Goal: Task Accomplishment & Management: Complete application form

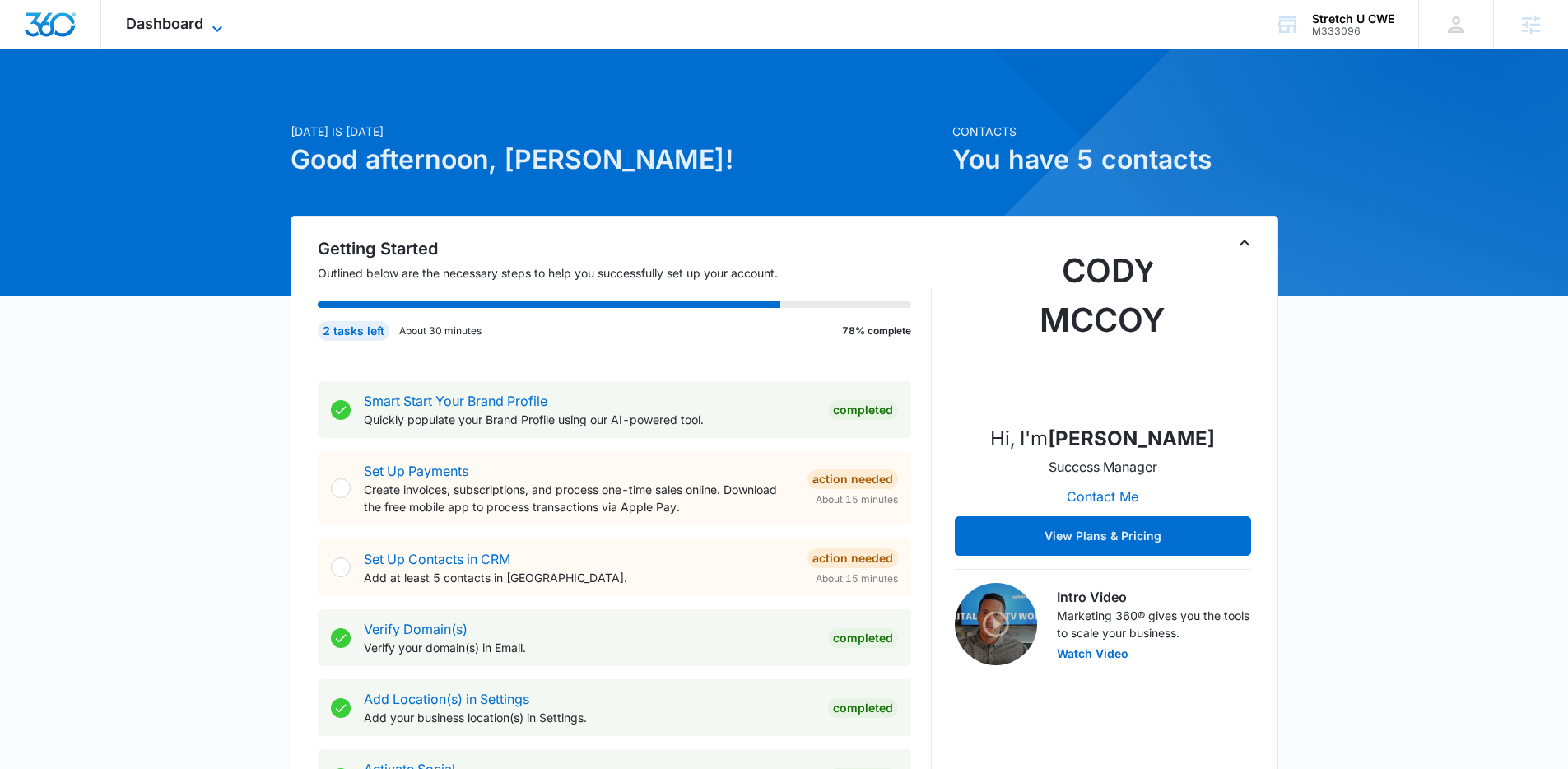
click at [146, 22] on span "Dashboard" at bounding box center [164, 23] width 78 height 17
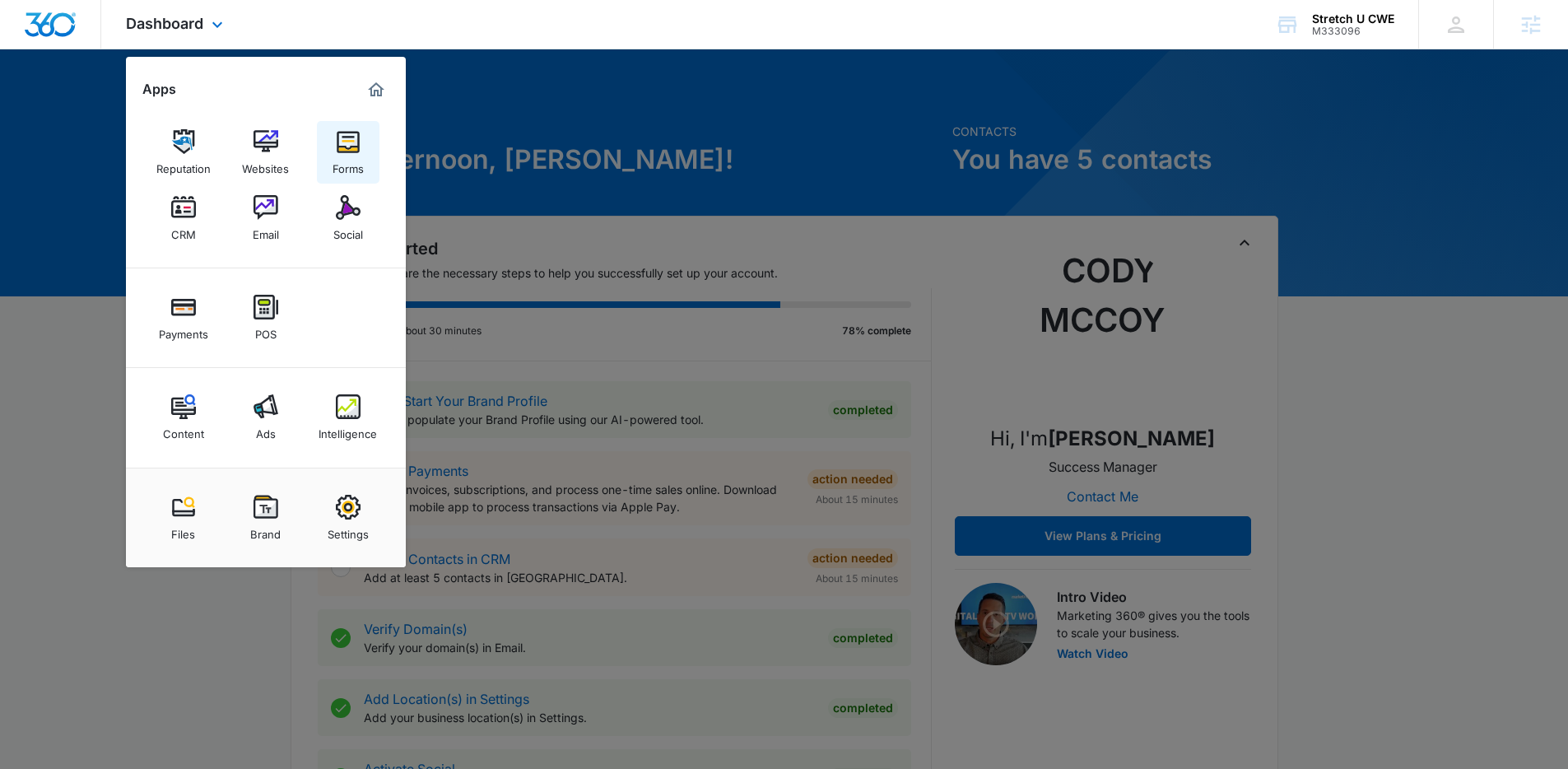
click at [346, 164] on div "Forms" at bounding box center [347, 164] width 31 height 22
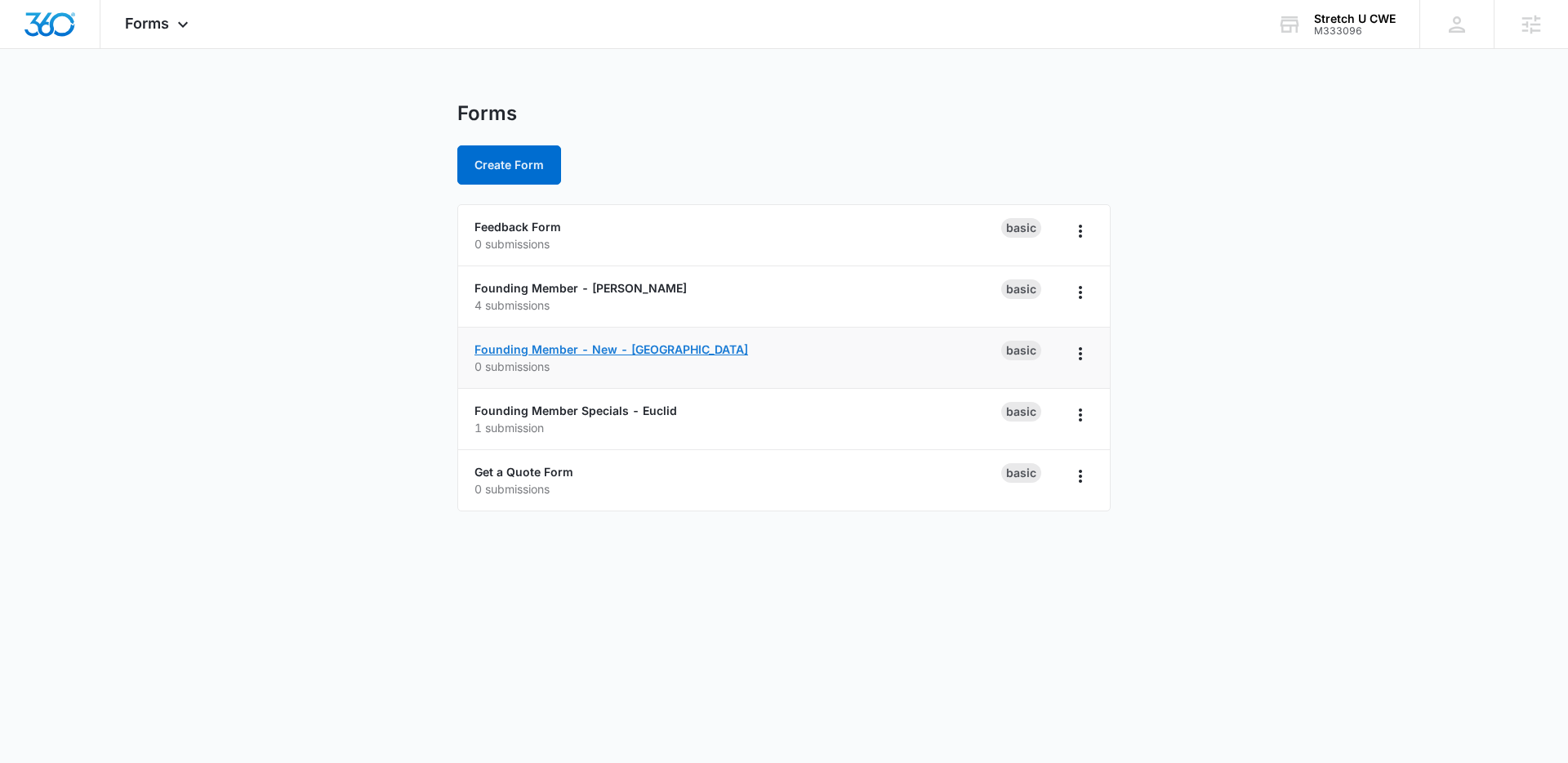
click at [567, 346] on link "Founding Member - New - [GEOGRAPHIC_DATA]" at bounding box center [611, 349] width 273 height 14
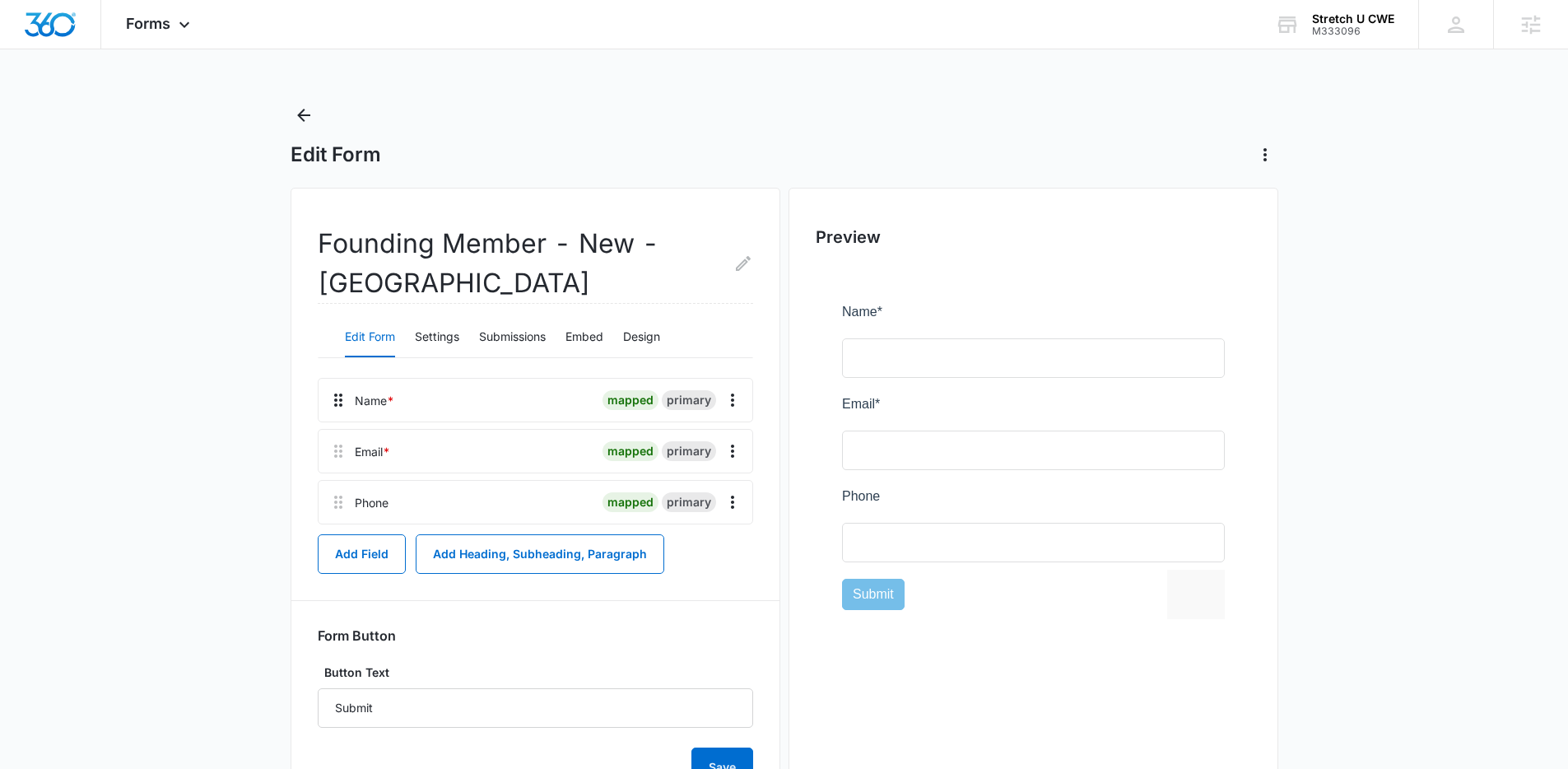
scroll to position [4, 0]
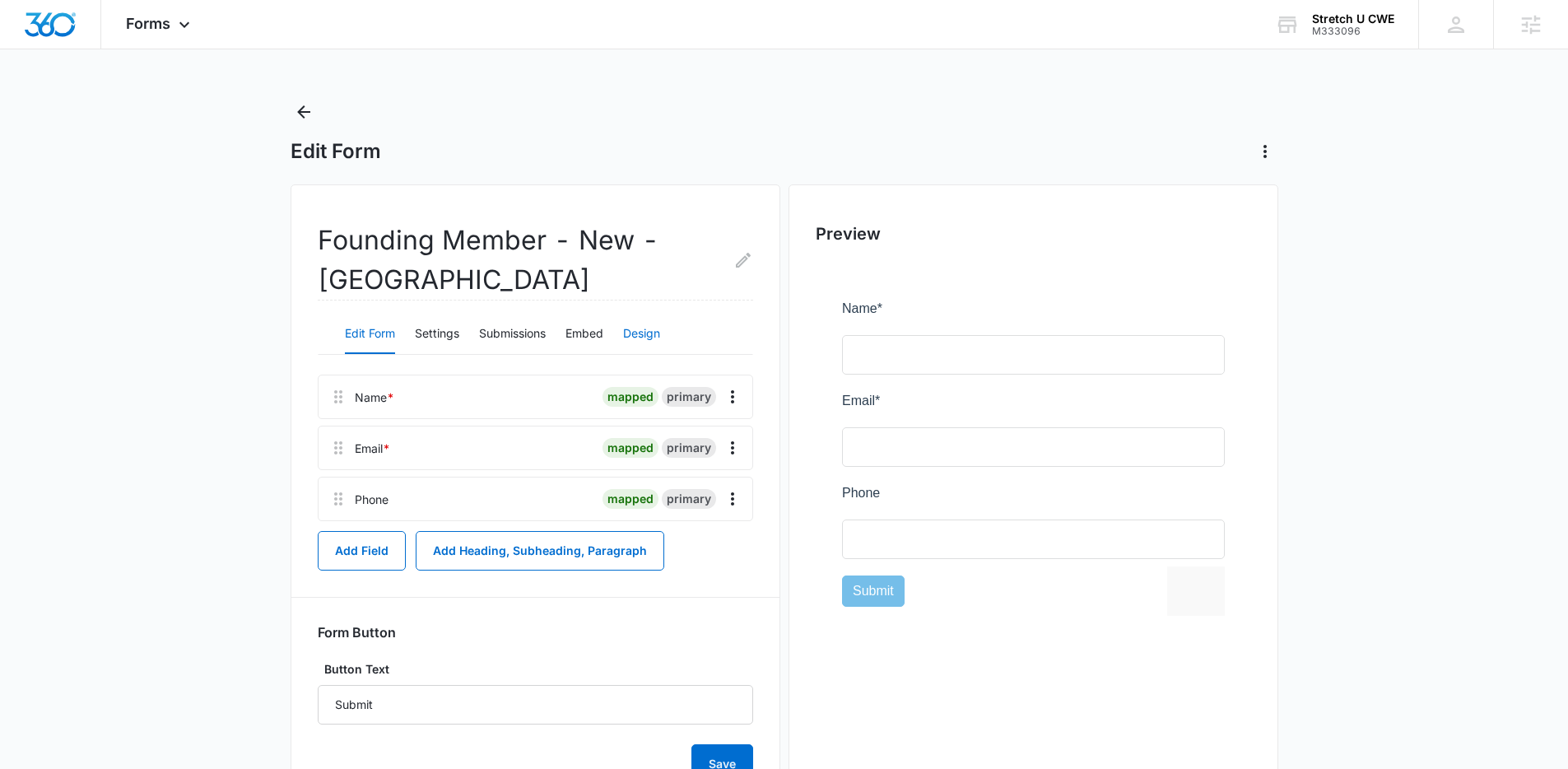
click at [647, 337] on button "Design" at bounding box center [641, 334] width 37 height 39
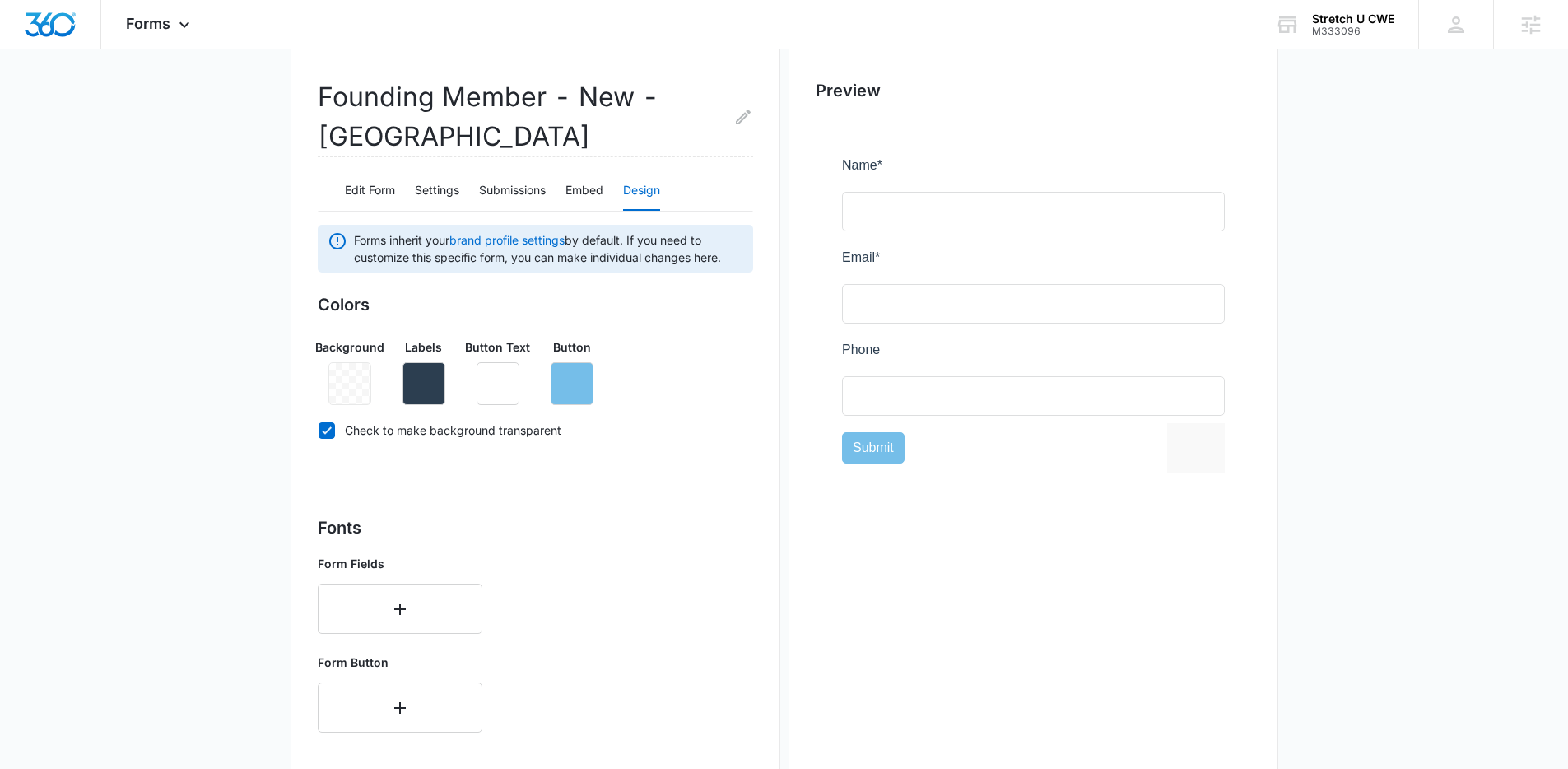
scroll to position [139, 0]
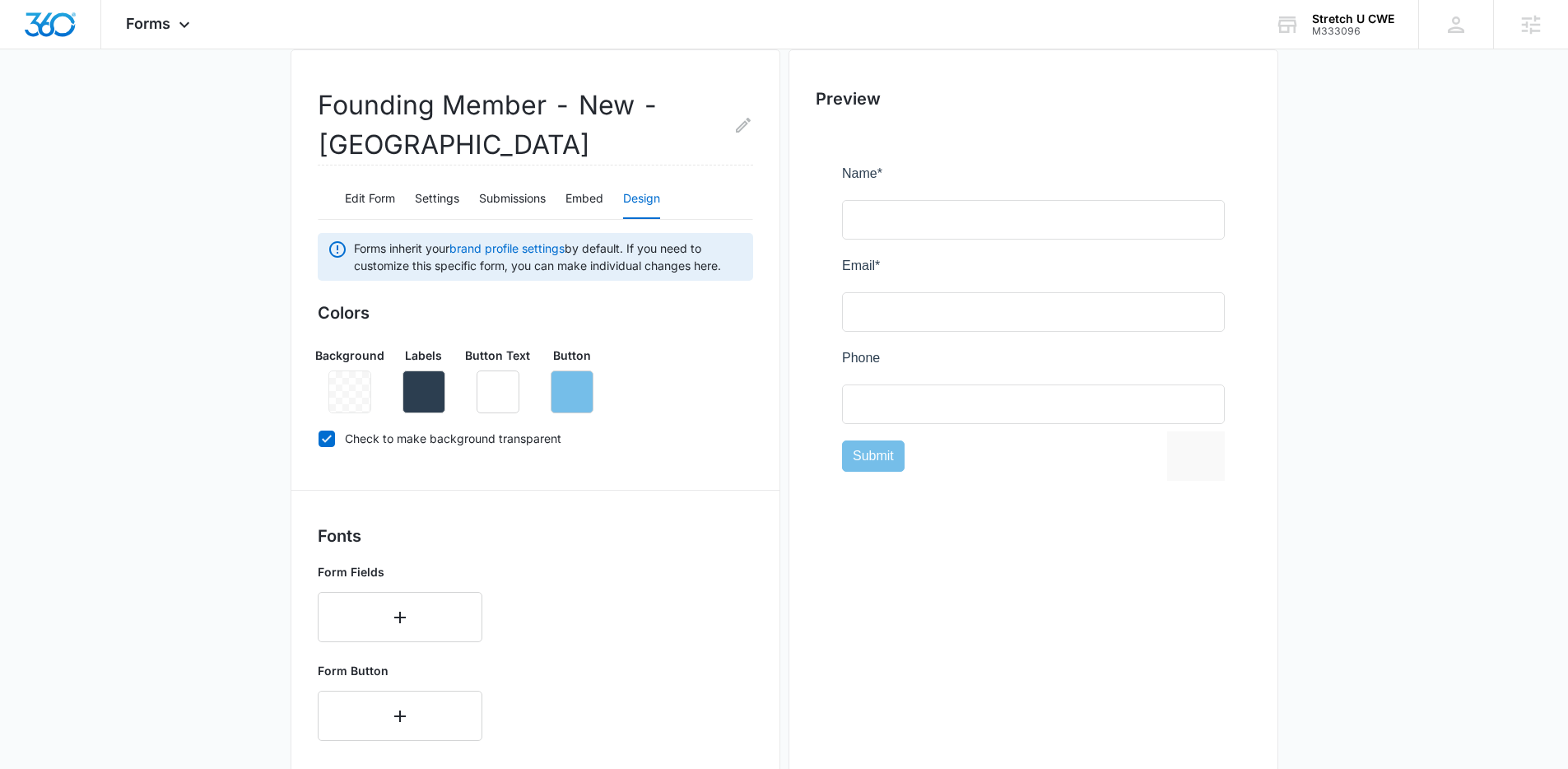
click at [330, 392] on div at bounding box center [350, 392] width 43 height 43
click at [344, 392] on div at bounding box center [350, 392] width 43 height 43
click at [357, 407] on div at bounding box center [350, 392] width 43 height 43
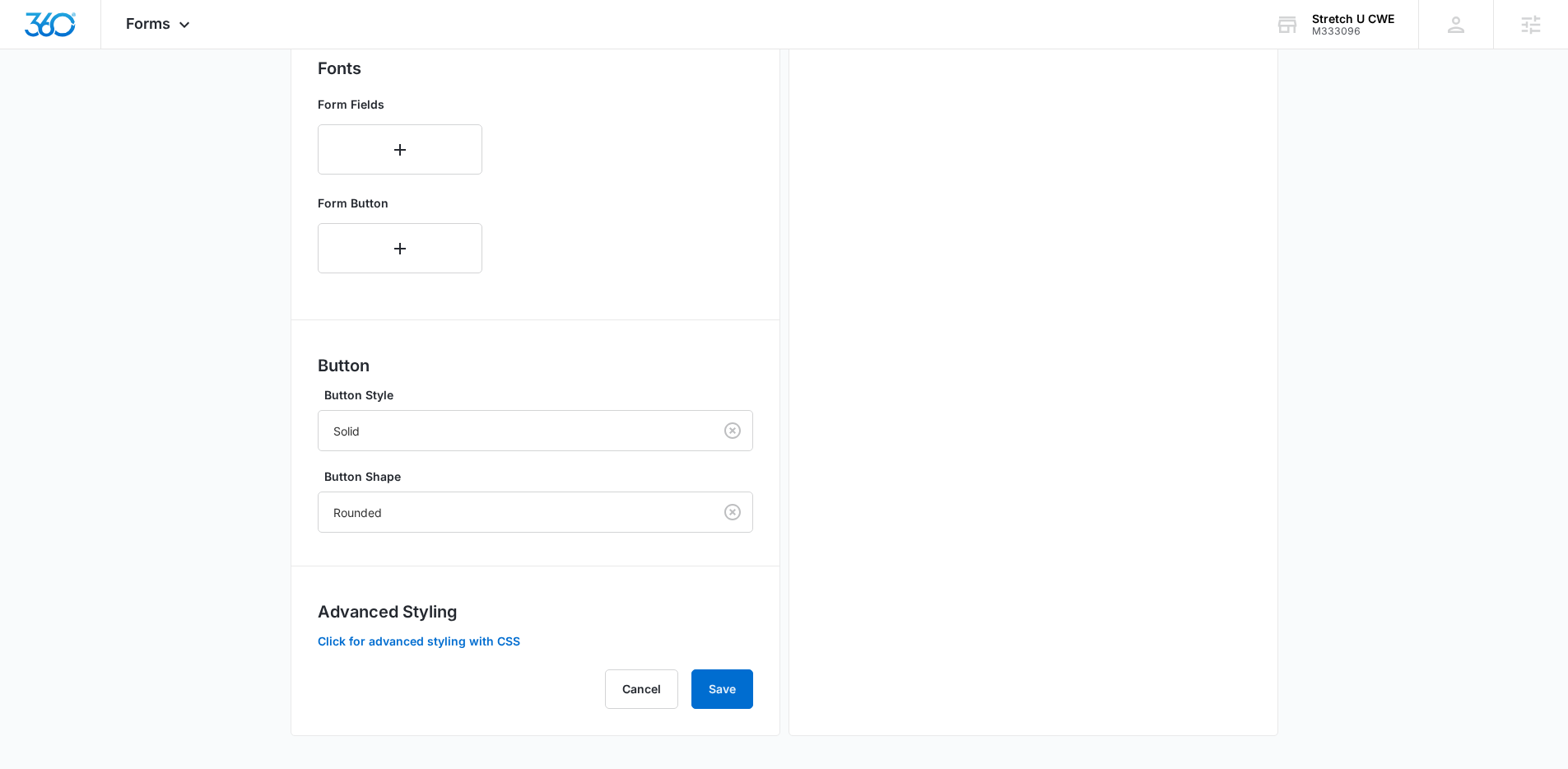
scroll to position [0, 0]
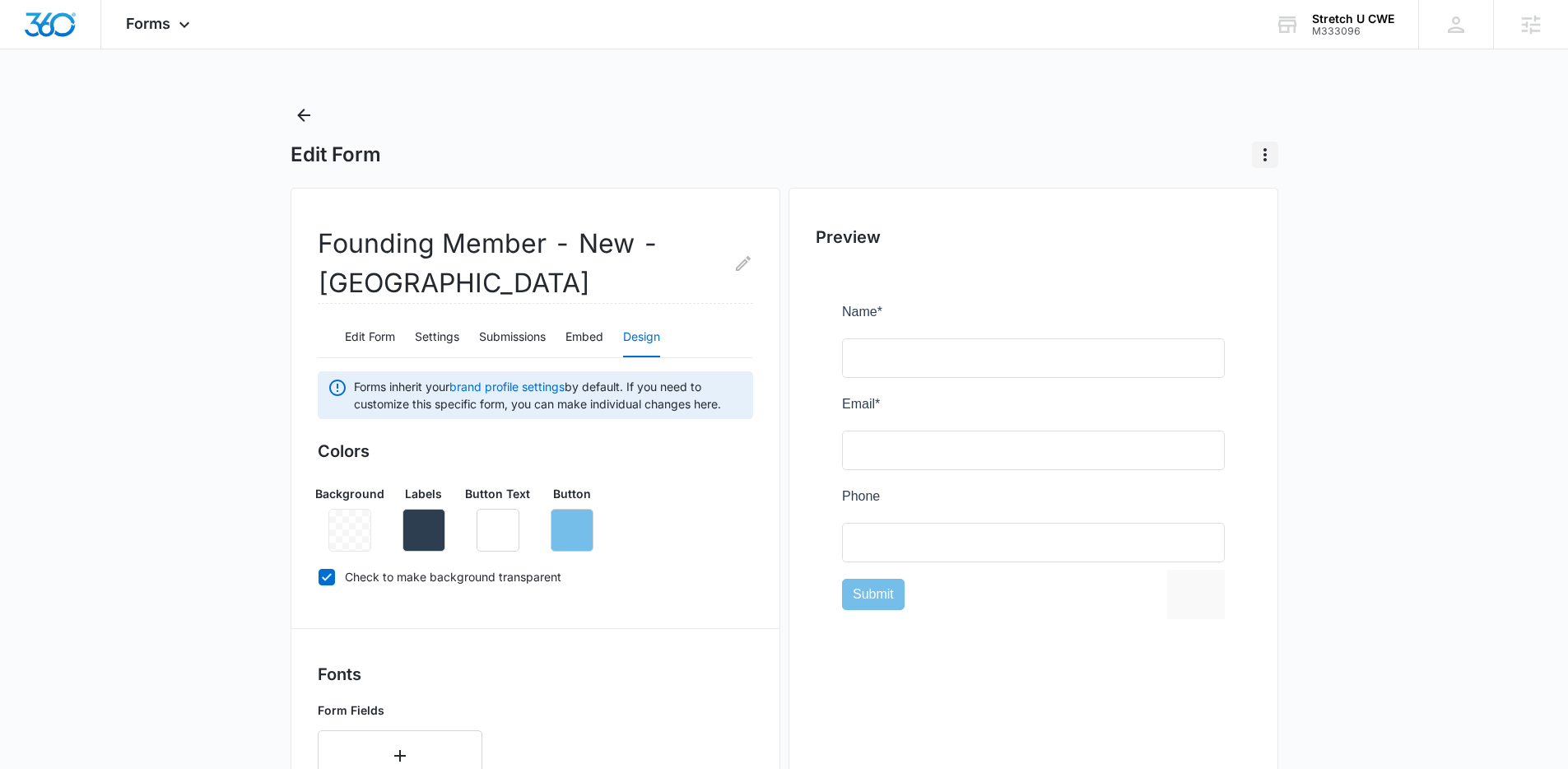
click at [1274, 159] on icon "Actions" at bounding box center [1264, 155] width 20 height 20
click at [1322, 142] on main "Edit Form Delete Form Founding Member - New - [PERSON_NAME] Edit Form Settings …" at bounding box center [784, 738] width 1568 height 1273
click at [575, 339] on button "Embed" at bounding box center [584, 337] width 37 height 39
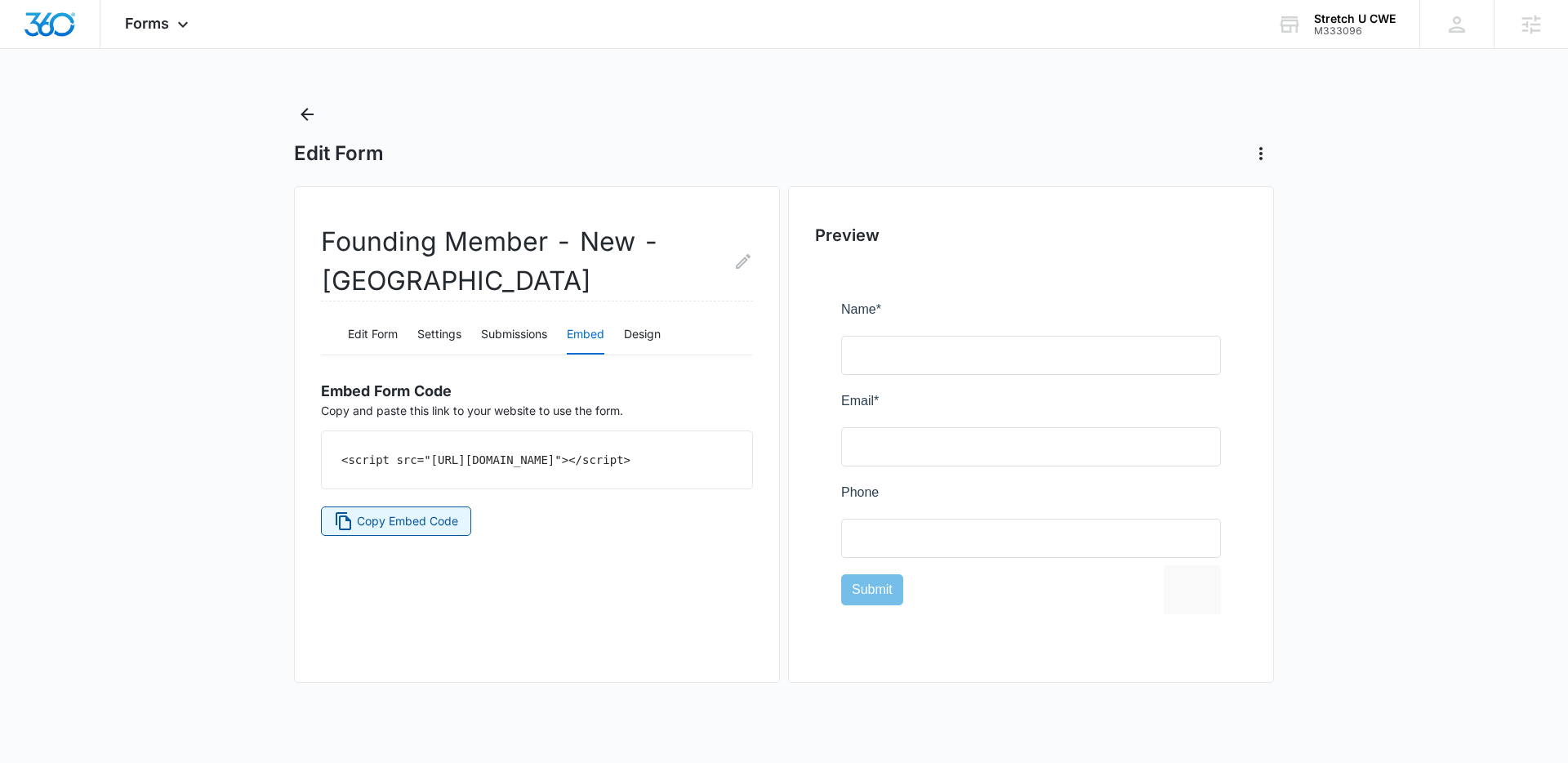
click at [425, 530] on span "Copy Embed Code" at bounding box center [407, 520] width 101 height 18
click at [380, 338] on button "Edit Form" at bounding box center [372, 335] width 50 height 39
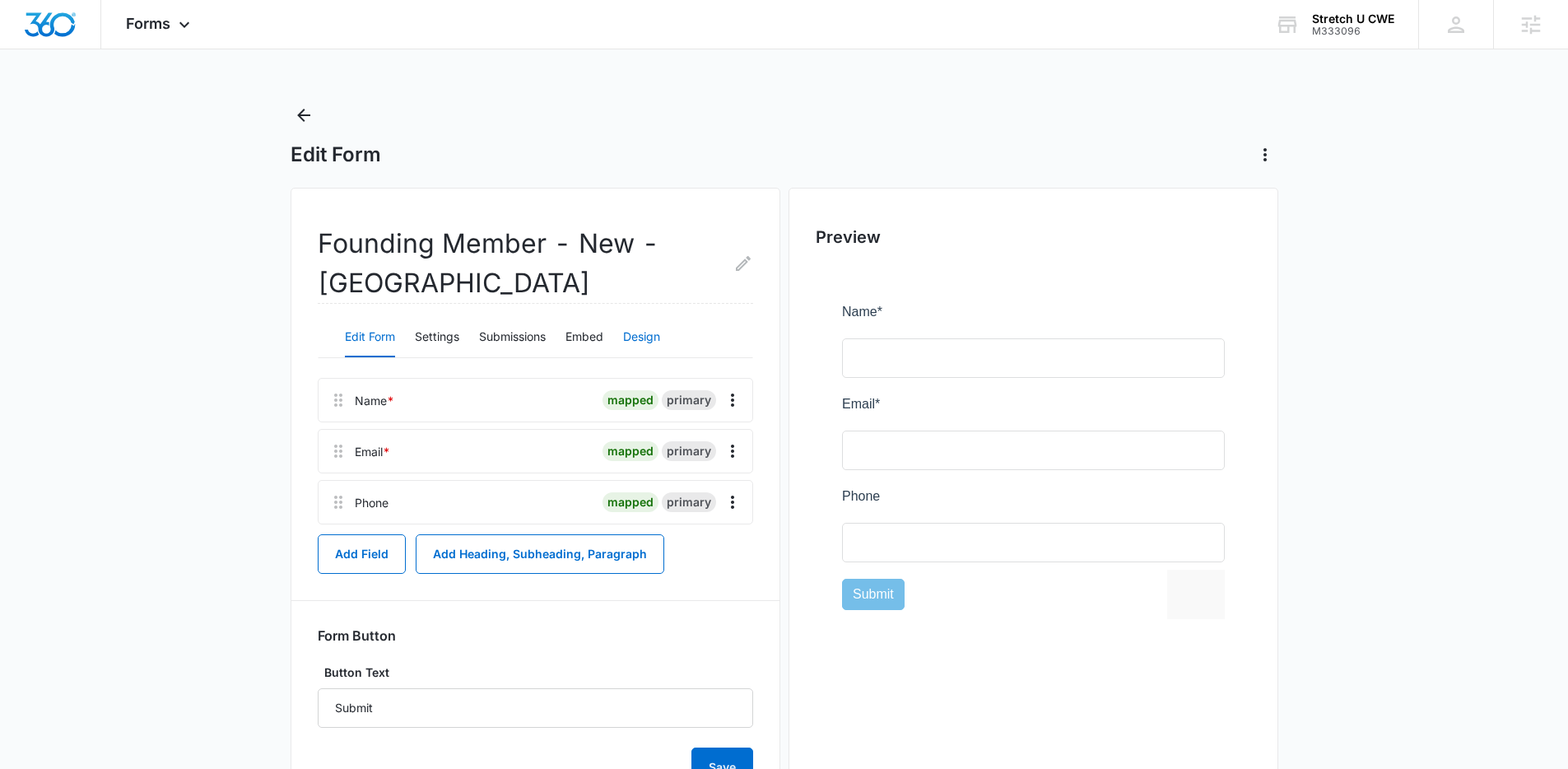
click at [642, 344] on button "Design" at bounding box center [641, 337] width 37 height 39
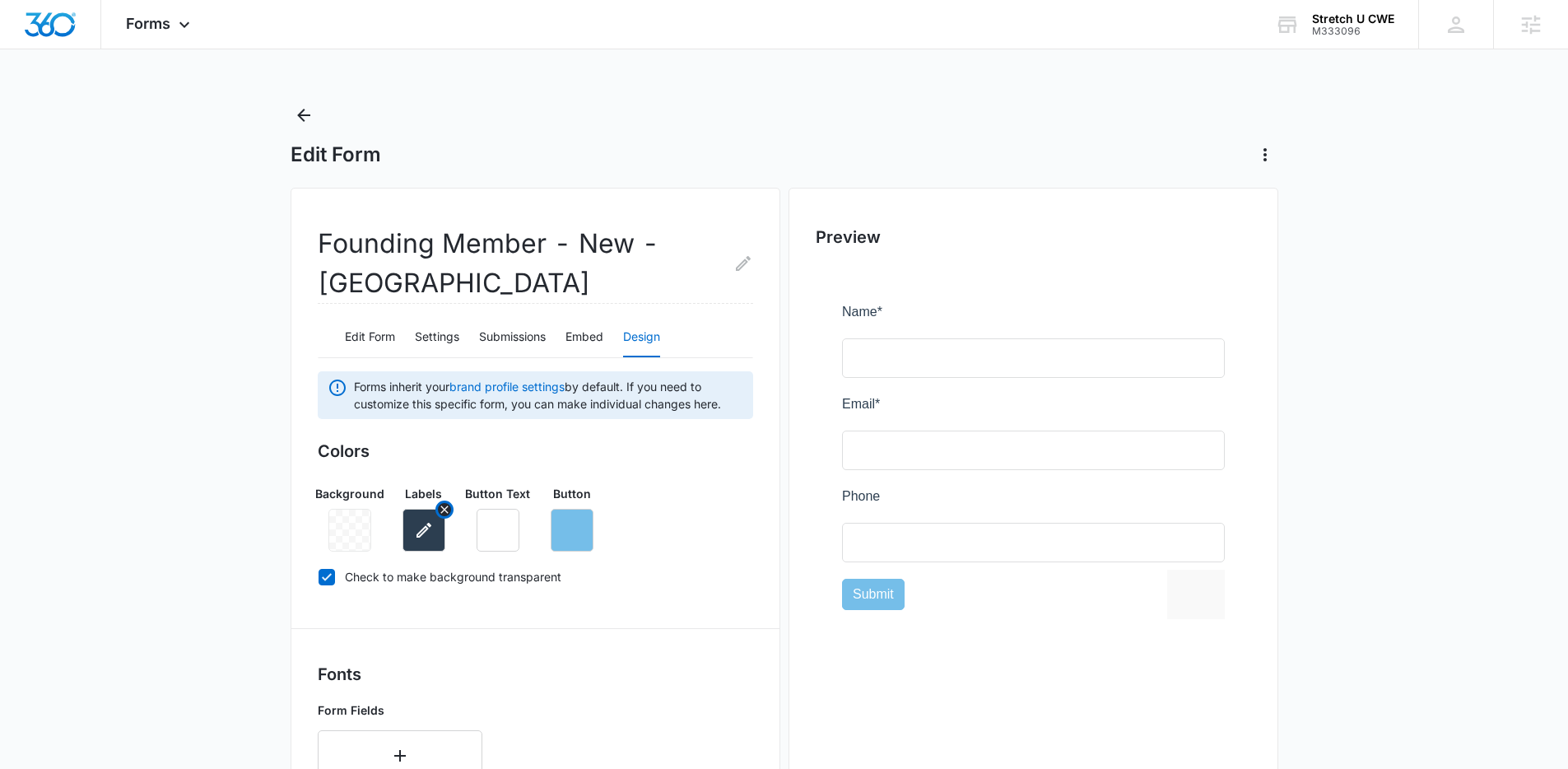
click at [432, 534] on icon "button" at bounding box center [423, 530] width 20 height 20
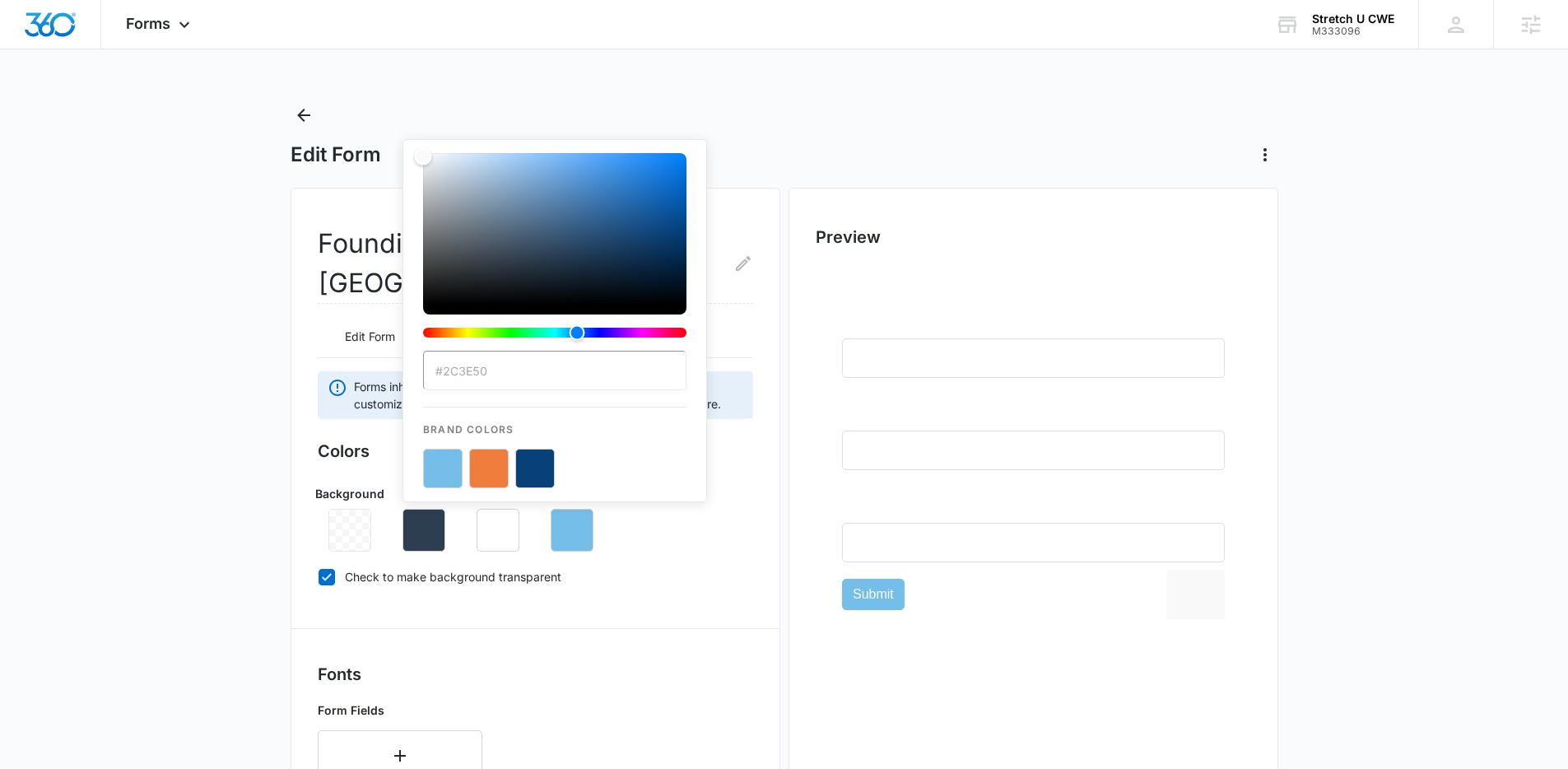
type input "#ffffff"
drag, startPoint x: 523, startPoint y: 269, endPoint x: 405, endPoint y: 152, distance: 166.2
click at [405, 152] on div "#ffffff Brand Colors" at bounding box center [554, 321] width 304 height 363
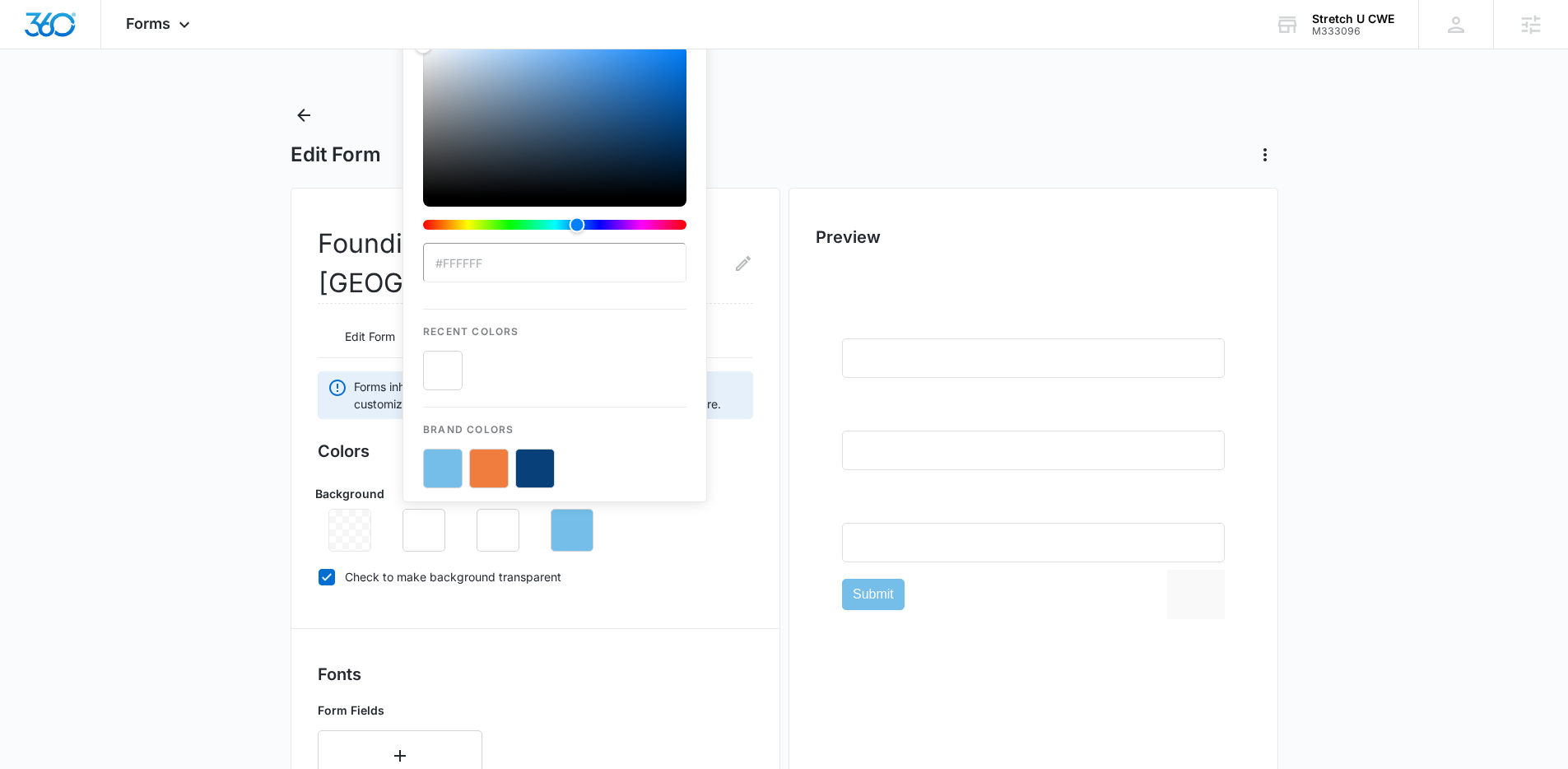
click at [243, 397] on main "Edit Form Founding Member - New - [PERSON_NAME] Edit Form Settings Submissions …" at bounding box center [784, 738] width 1568 height 1273
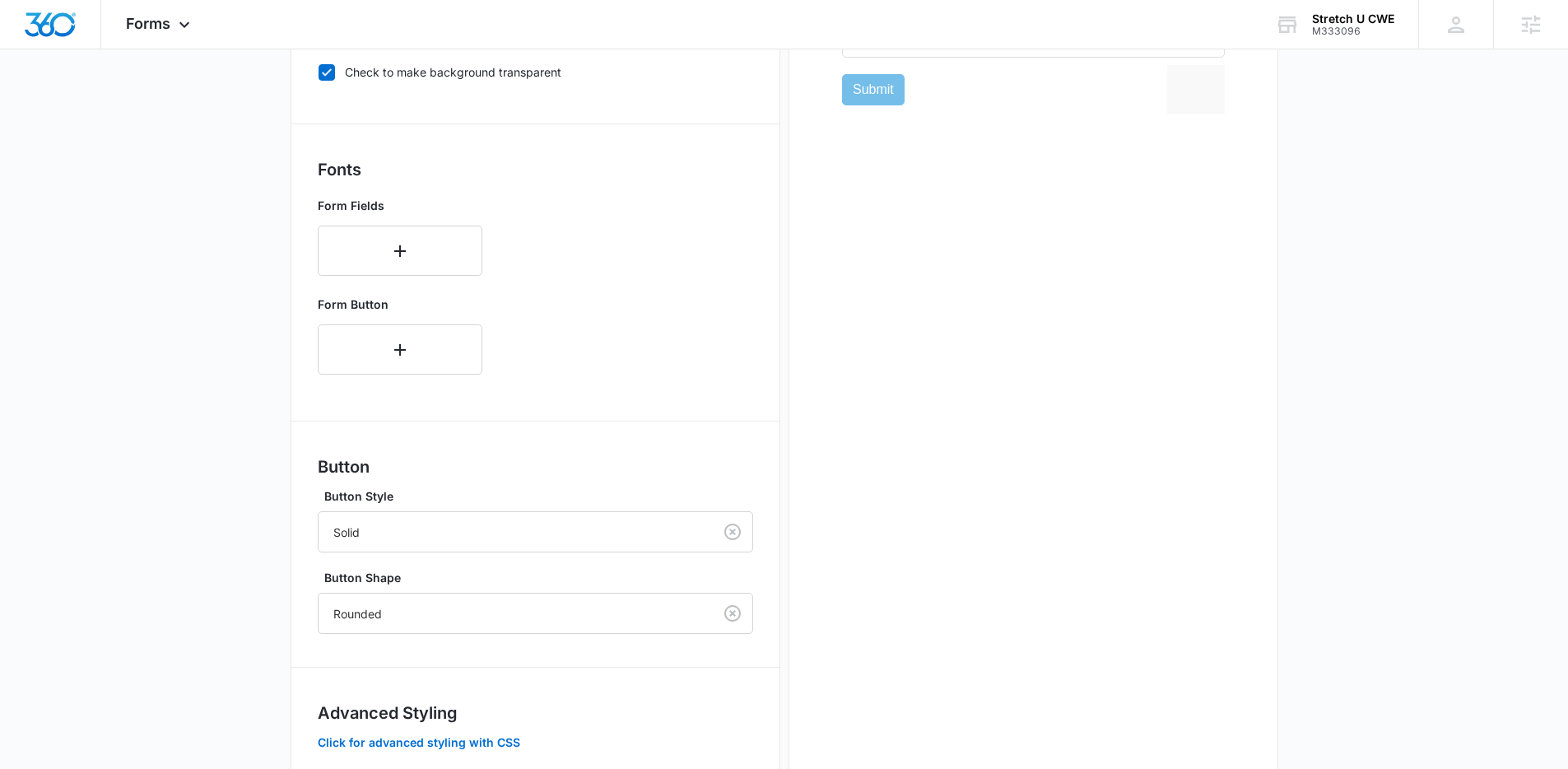
scroll to position [606, 0]
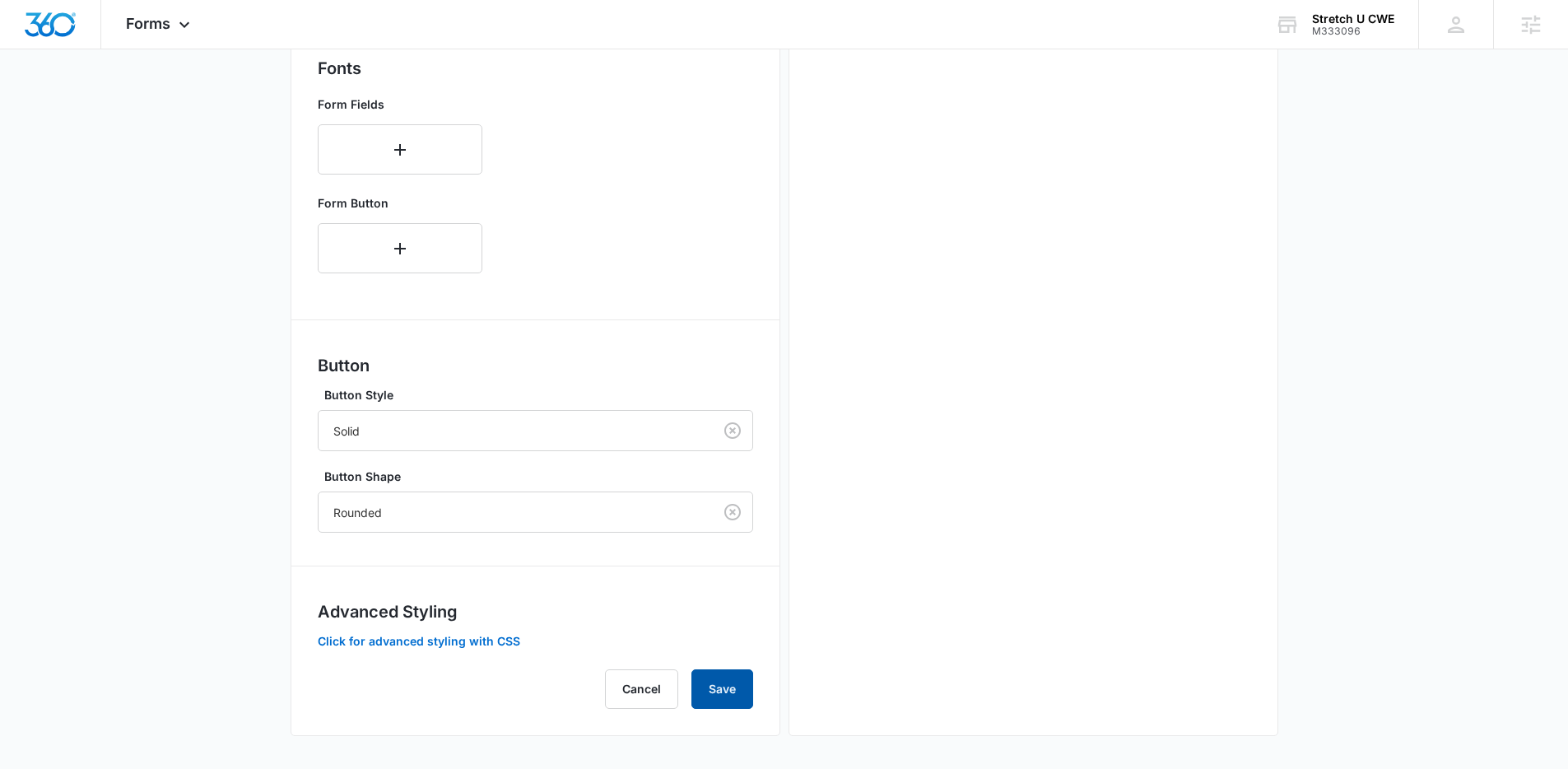
click at [725, 685] on button "Save" at bounding box center [722, 689] width 62 height 39
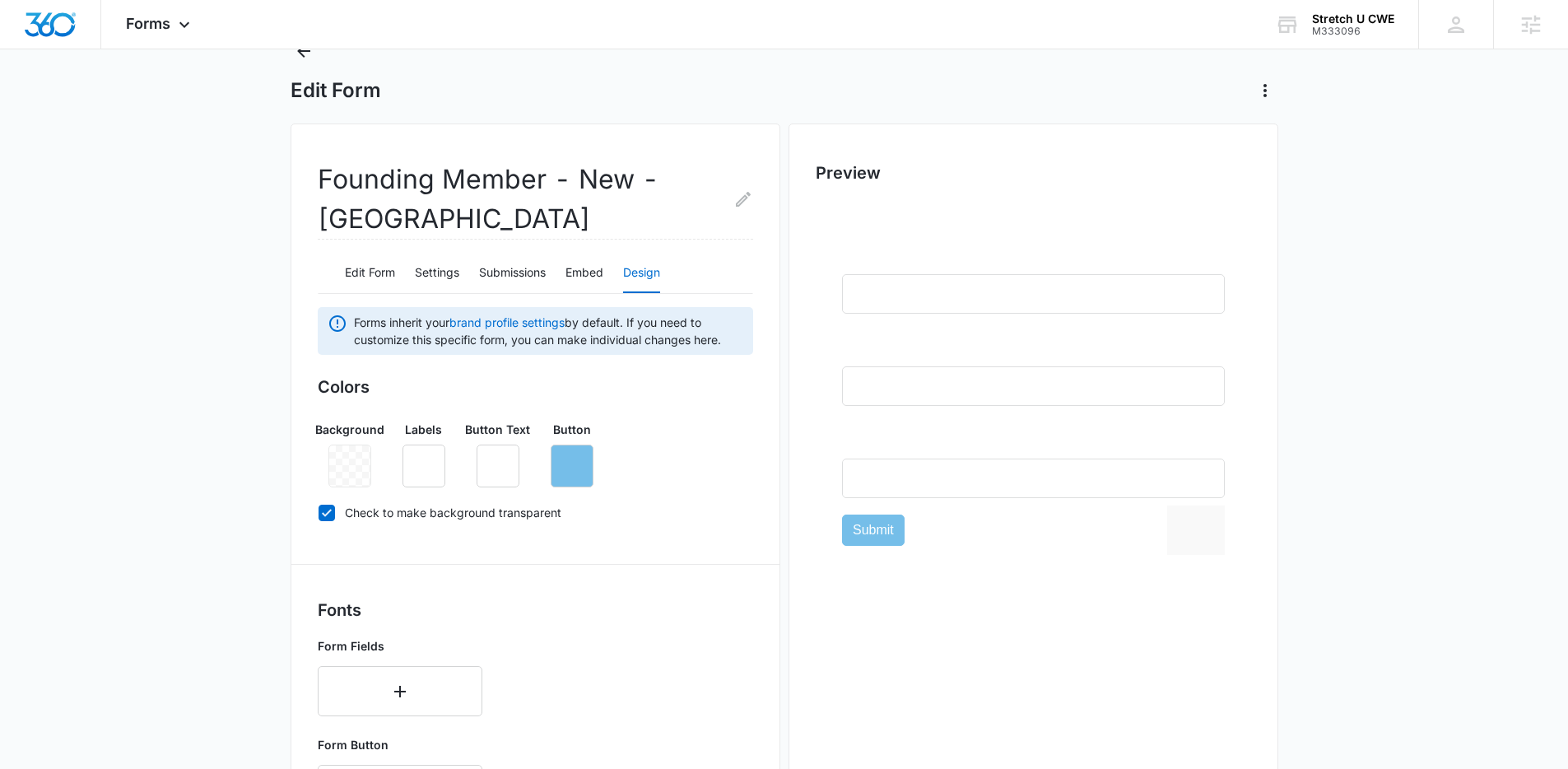
scroll to position [0, 0]
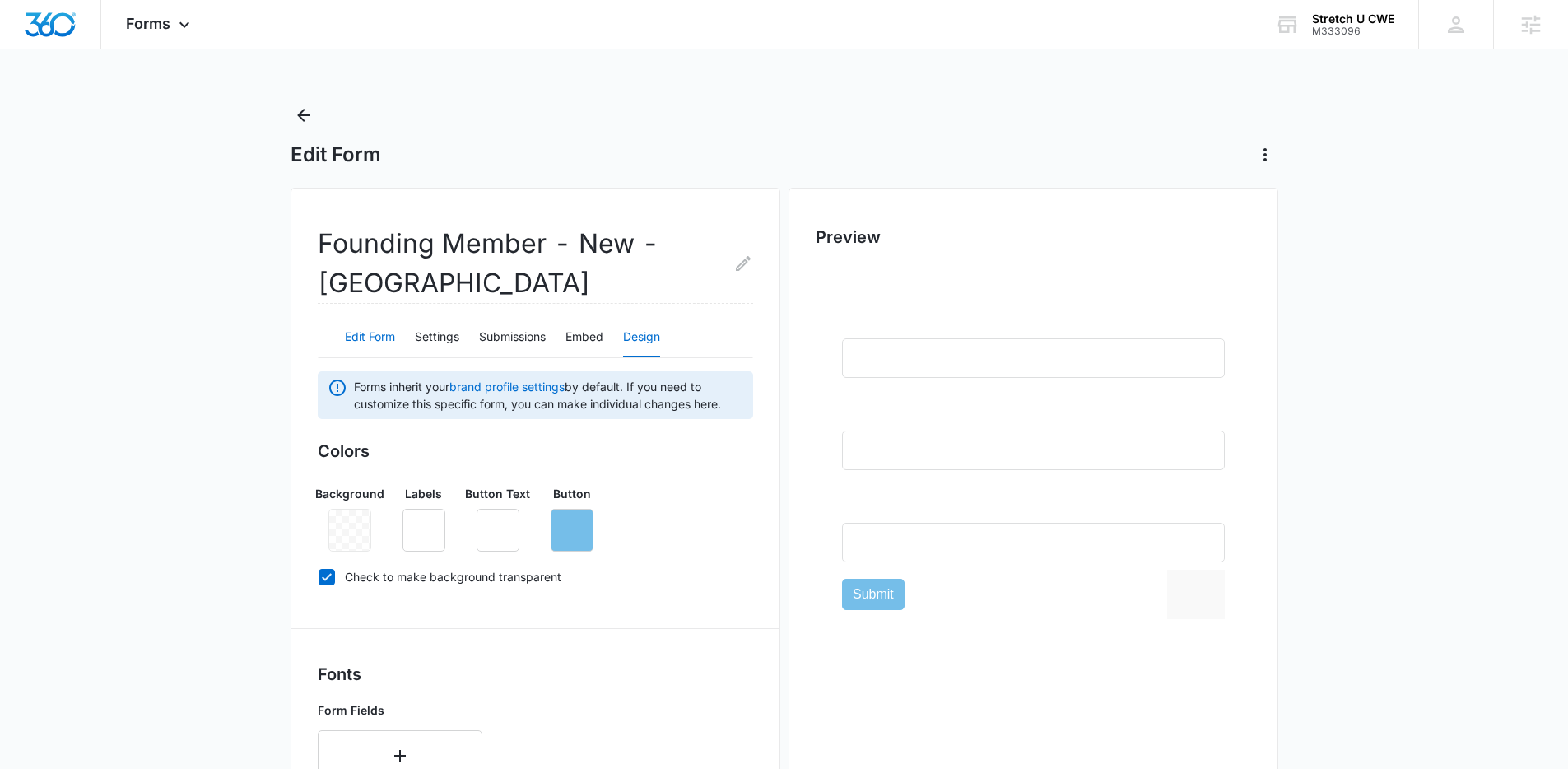
click at [380, 335] on button "Edit Form" at bounding box center [370, 337] width 51 height 39
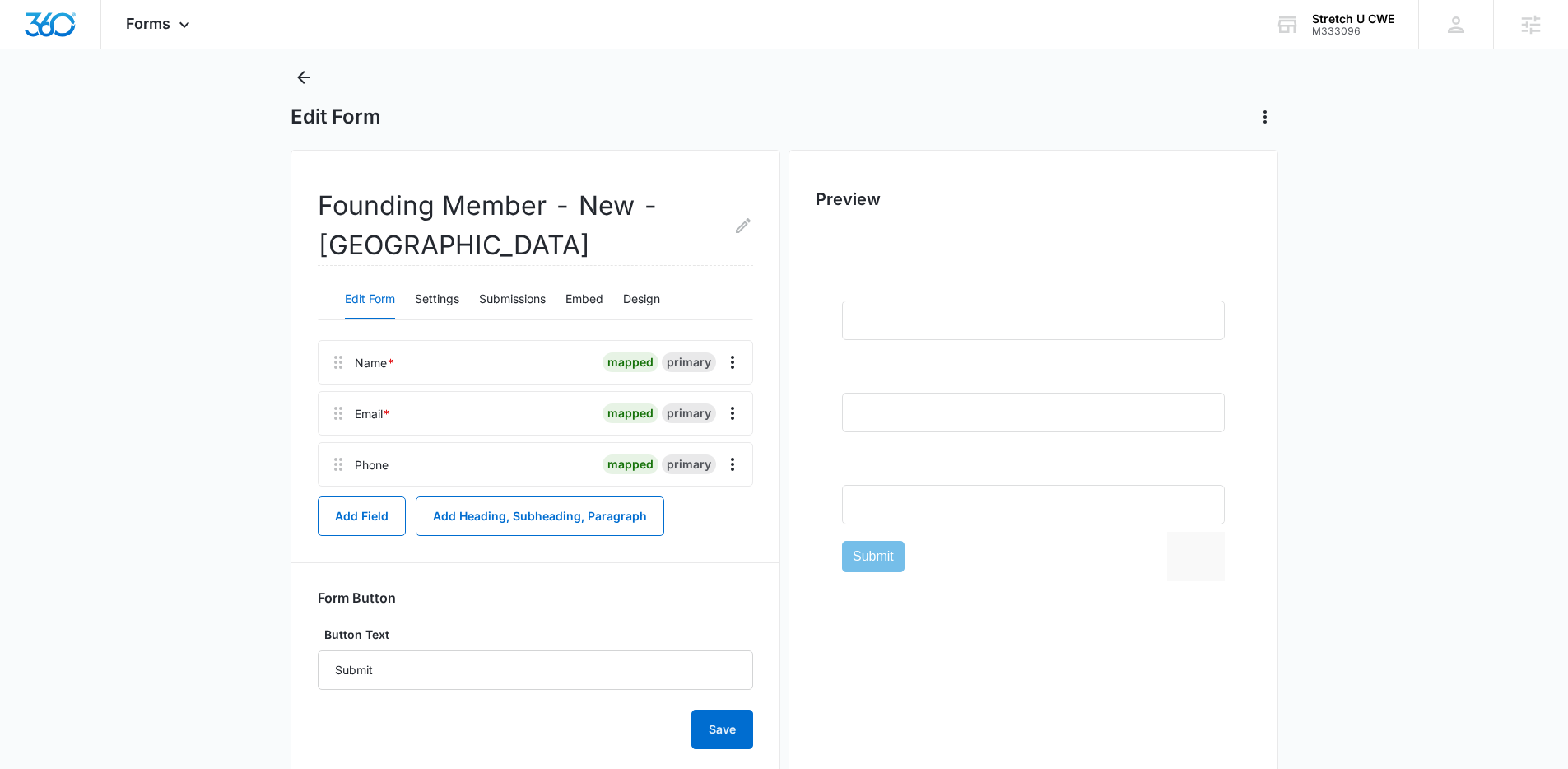
scroll to position [79, 0]
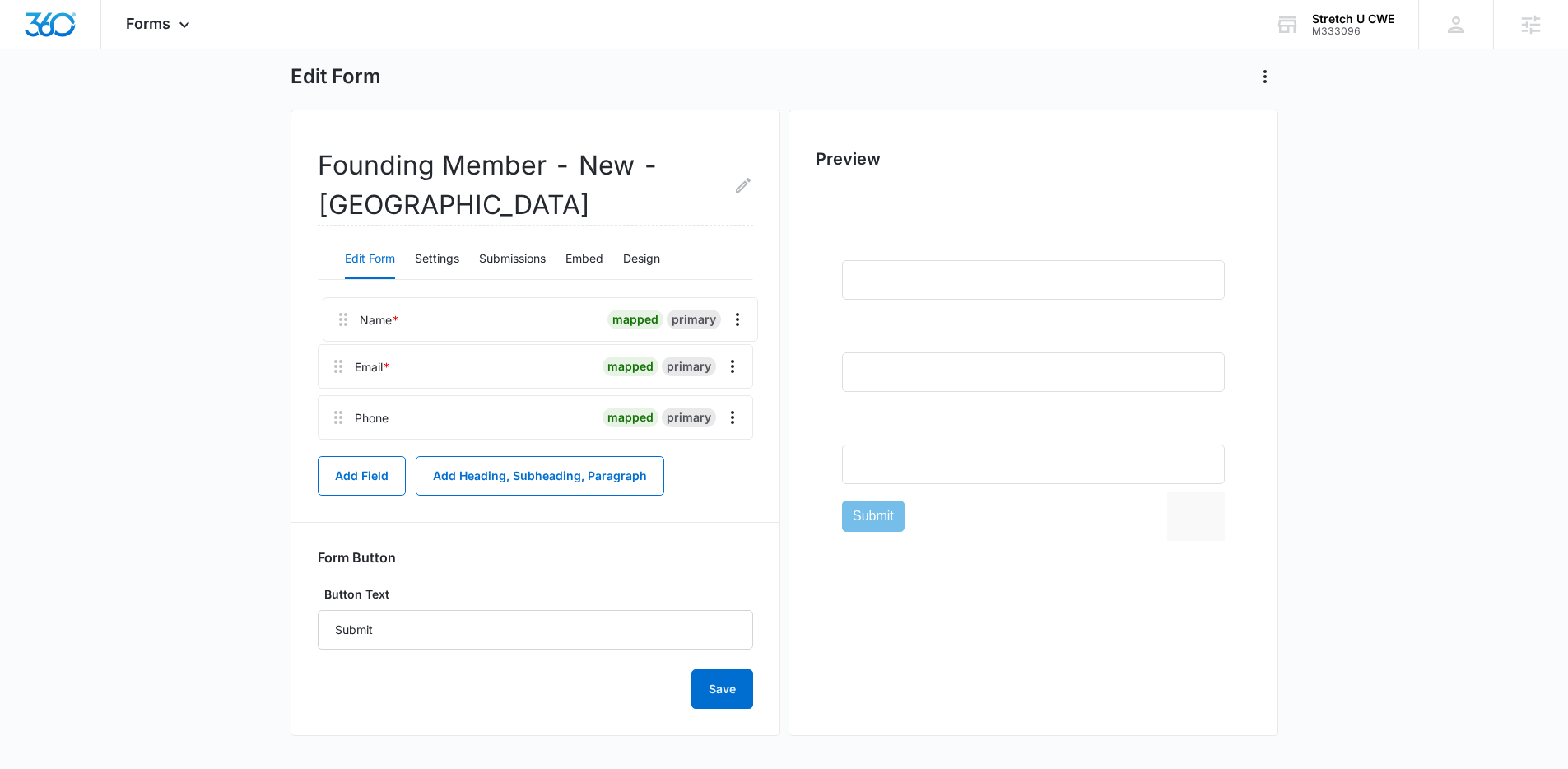
click at [344, 322] on div "Name * mapped primary Email * mapped primary Phone mapped primary" at bounding box center [535, 373] width 435 height 146
click at [443, 261] on button "Settings" at bounding box center [436, 259] width 44 height 39
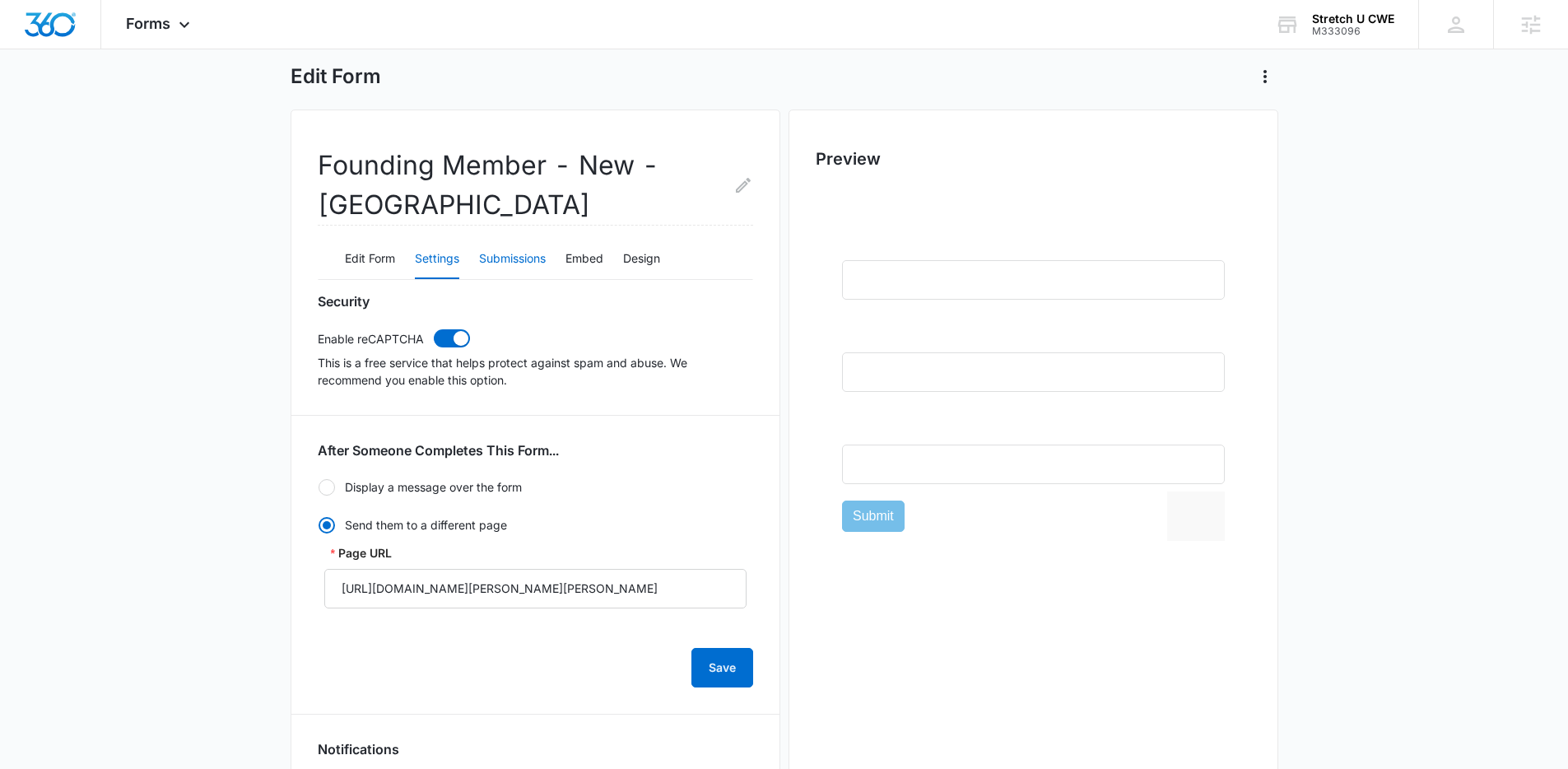
click at [520, 259] on button "Submissions" at bounding box center [512, 259] width 66 height 39
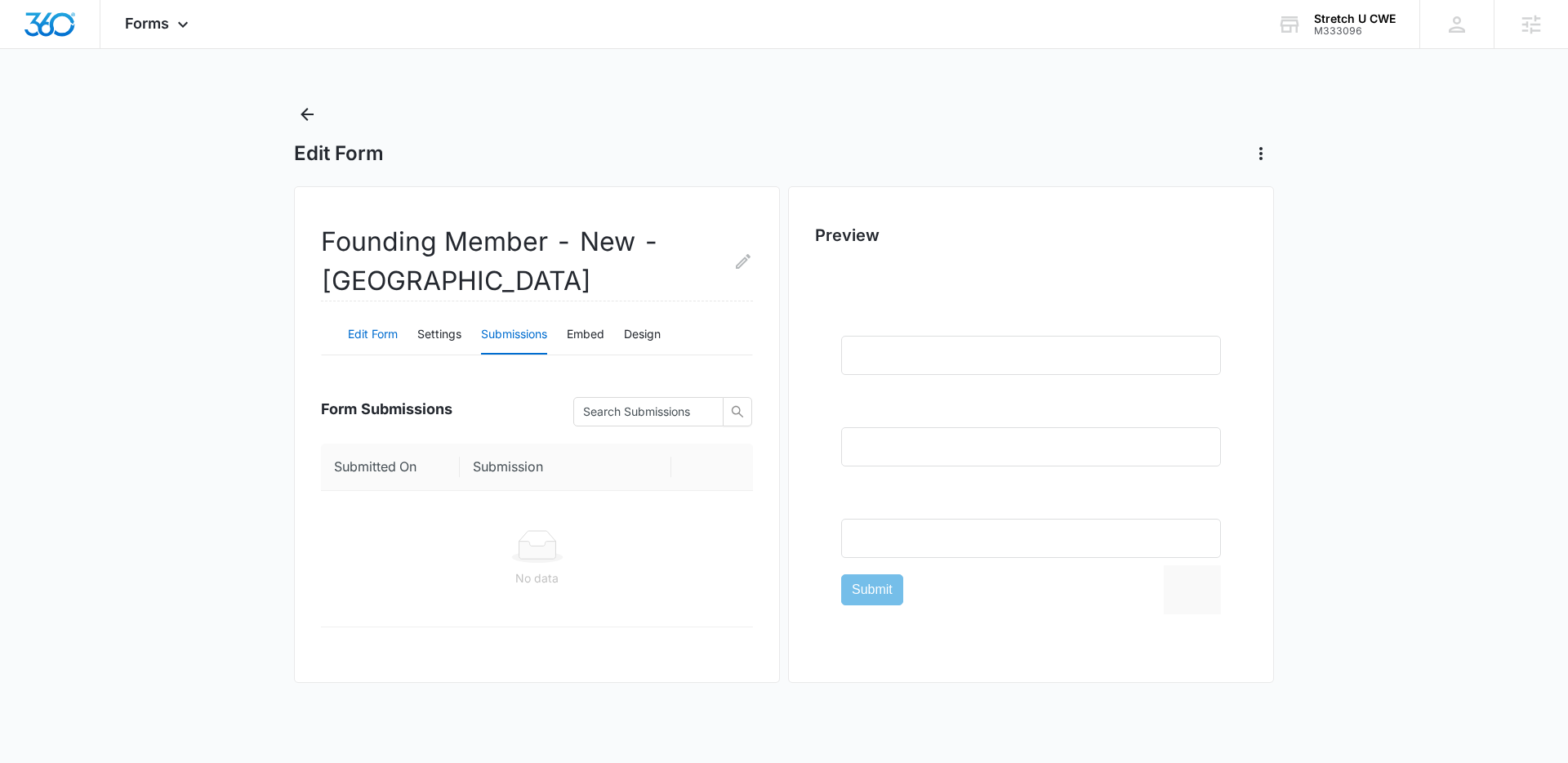
click at [370, 331] on button "Edit Form" at bounding box center [372, 335] width 50 height 39
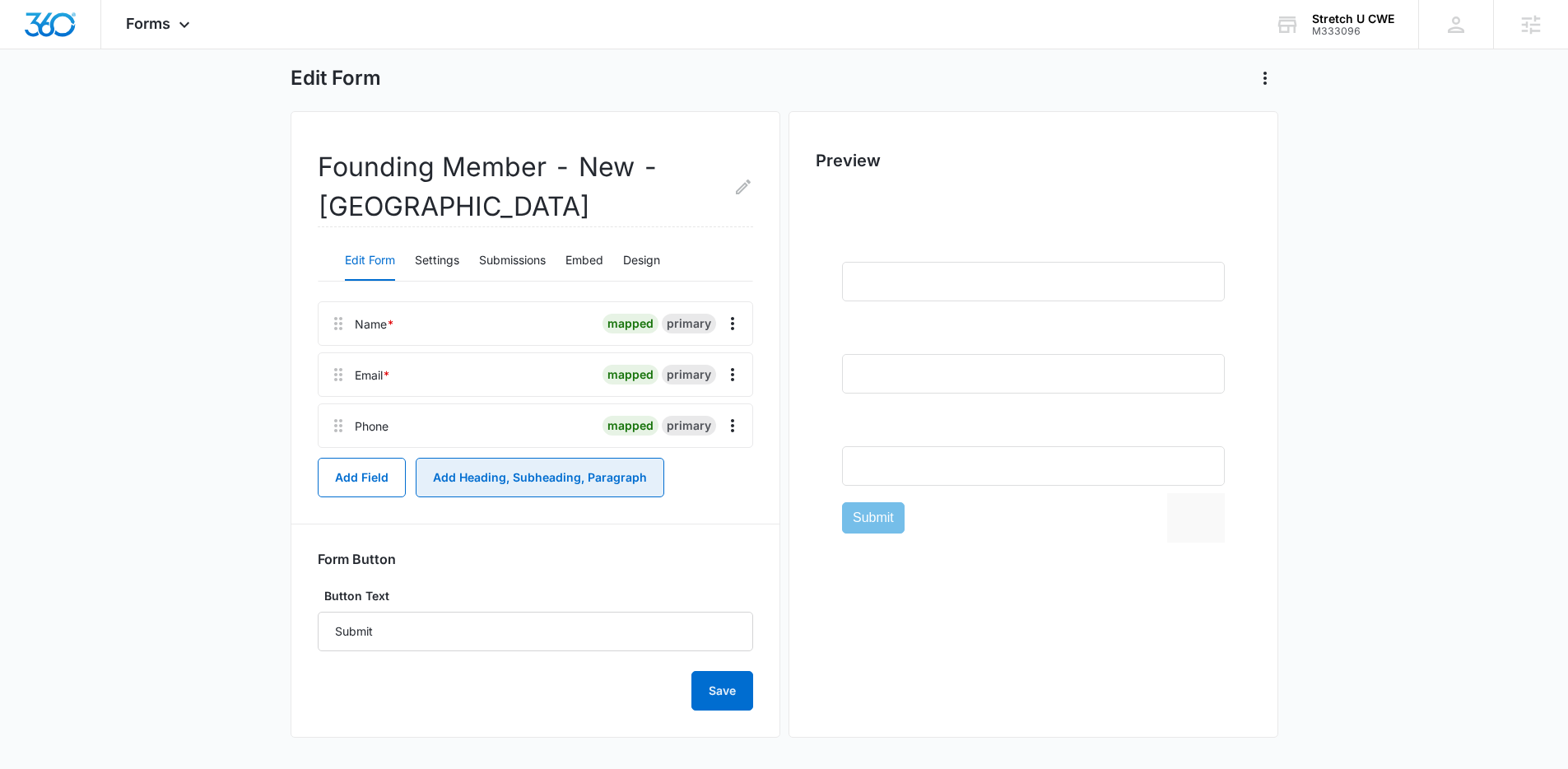
scroll to position [79, 0]
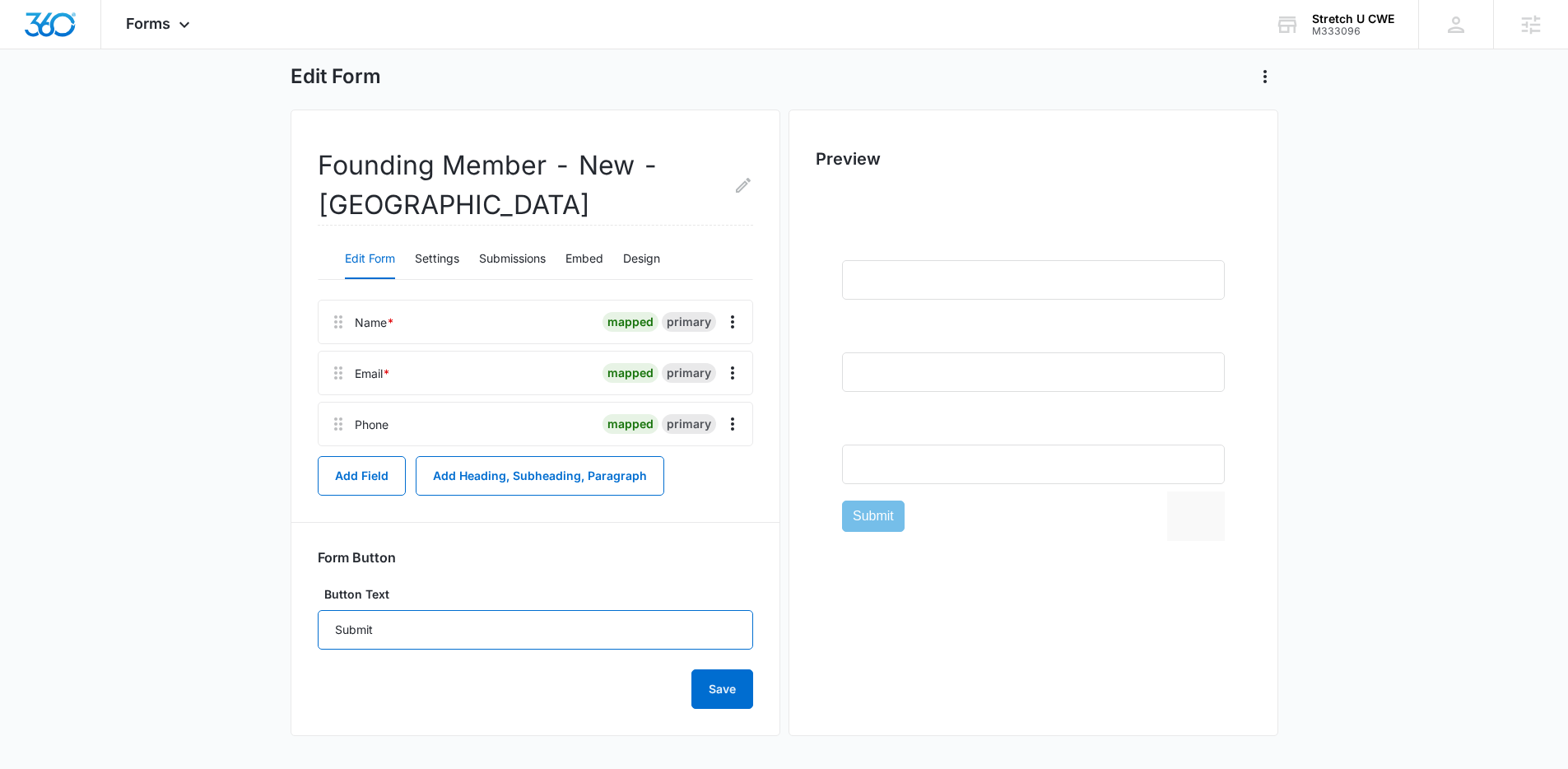
drag, startPoint x: 372, startPoint y: 630, endPoint x: 296, endPoint y: 621, distance: 76.5
click at [296, 622] on div "Founding Member - New - [PERSON_NAME] Edit Form Settings Submissions Embed Desi…" at bounding box center [535, 422] width 490 height 627
type input "Lock In Lifetime Discount"
click at [711, 697] on button "Save" at bounding box center [722, 689] width 62 height 39
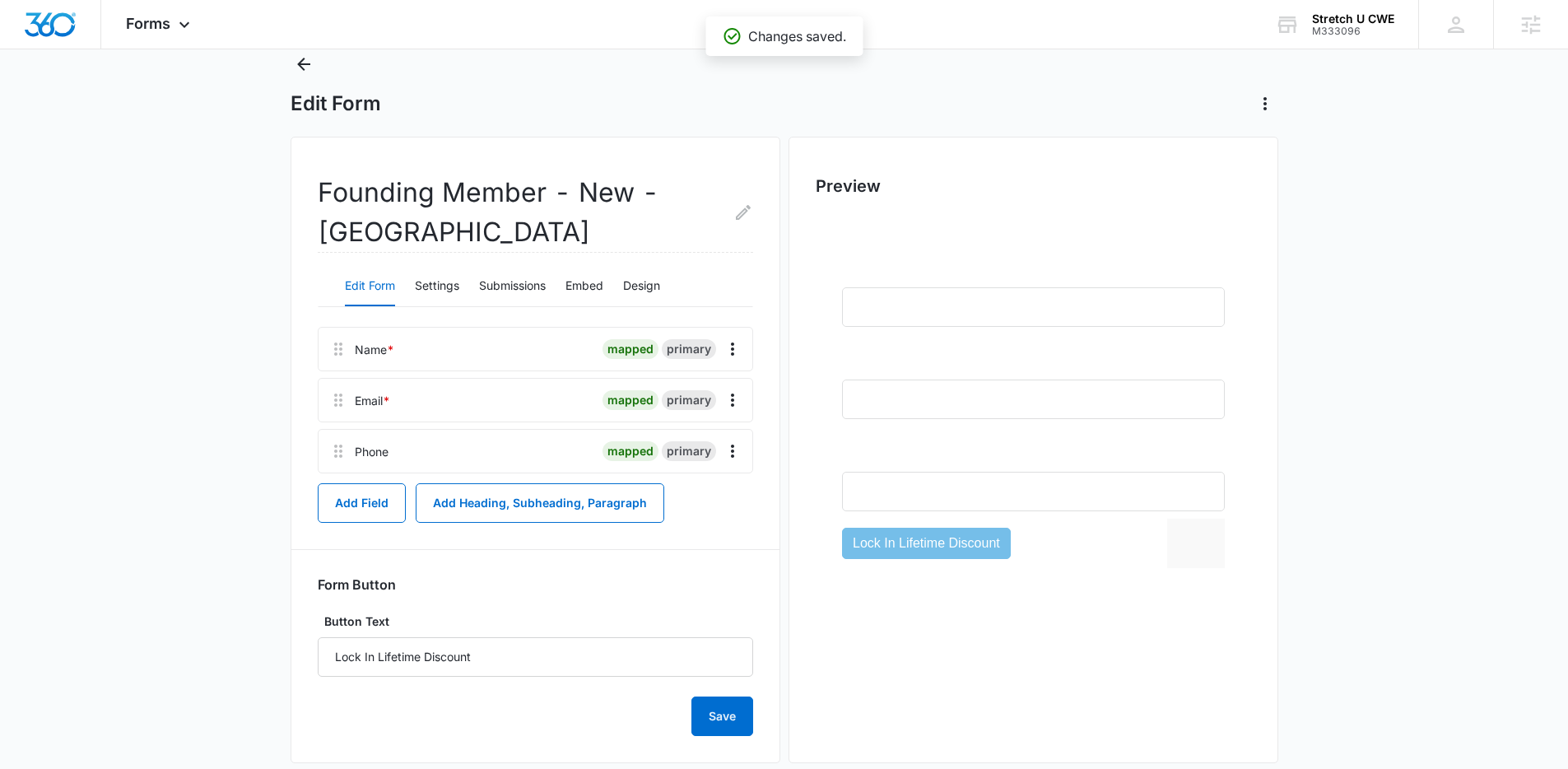
scroll to position [51, 0]
click at [593, 286] on button "Embed" at bounding box center [584, 288] width 37 height 39
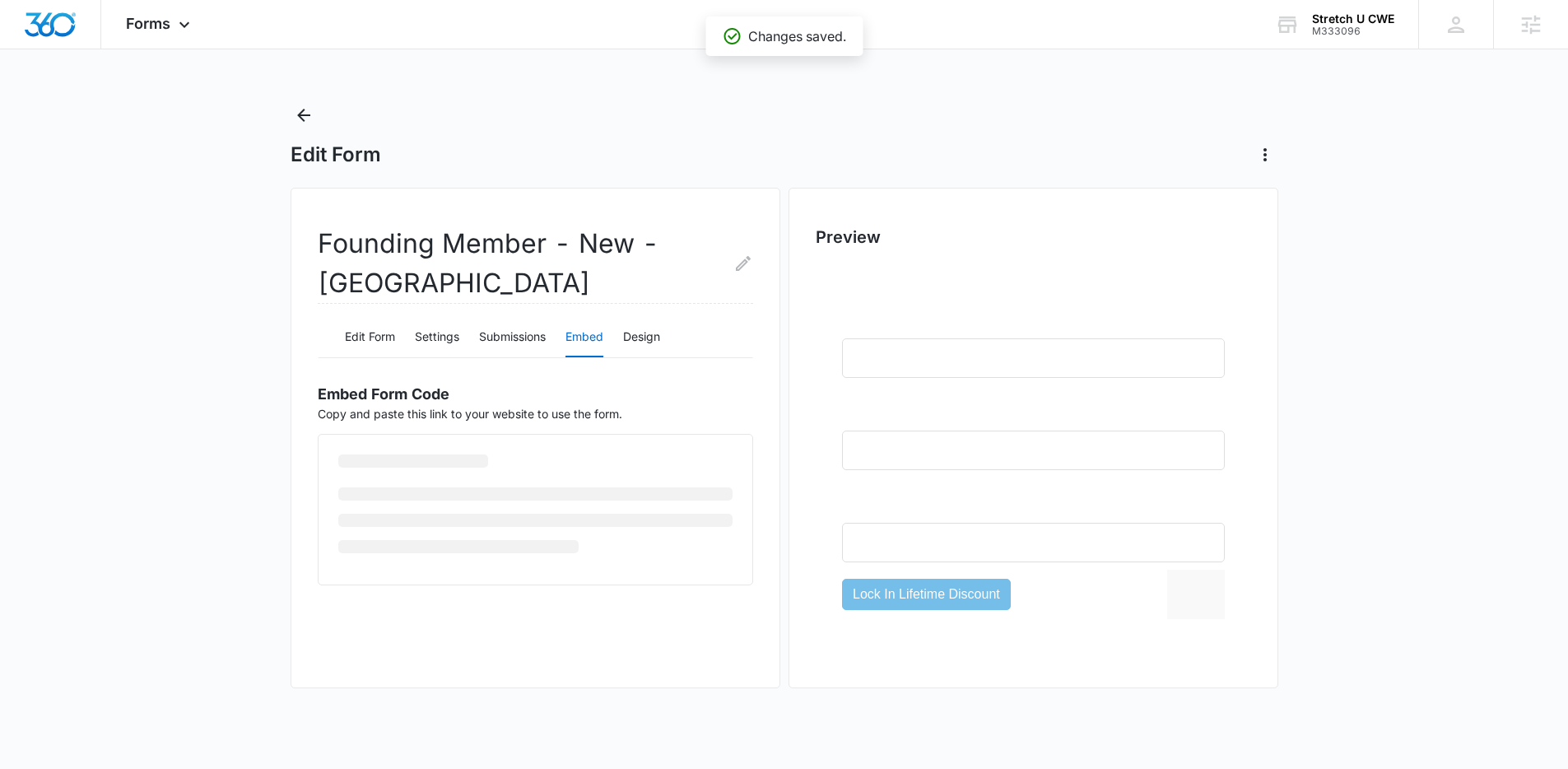
scroll to position [0, 0]
click at [651, 341] on button "Design" at bounding box center [648, 337] width 37 height 39
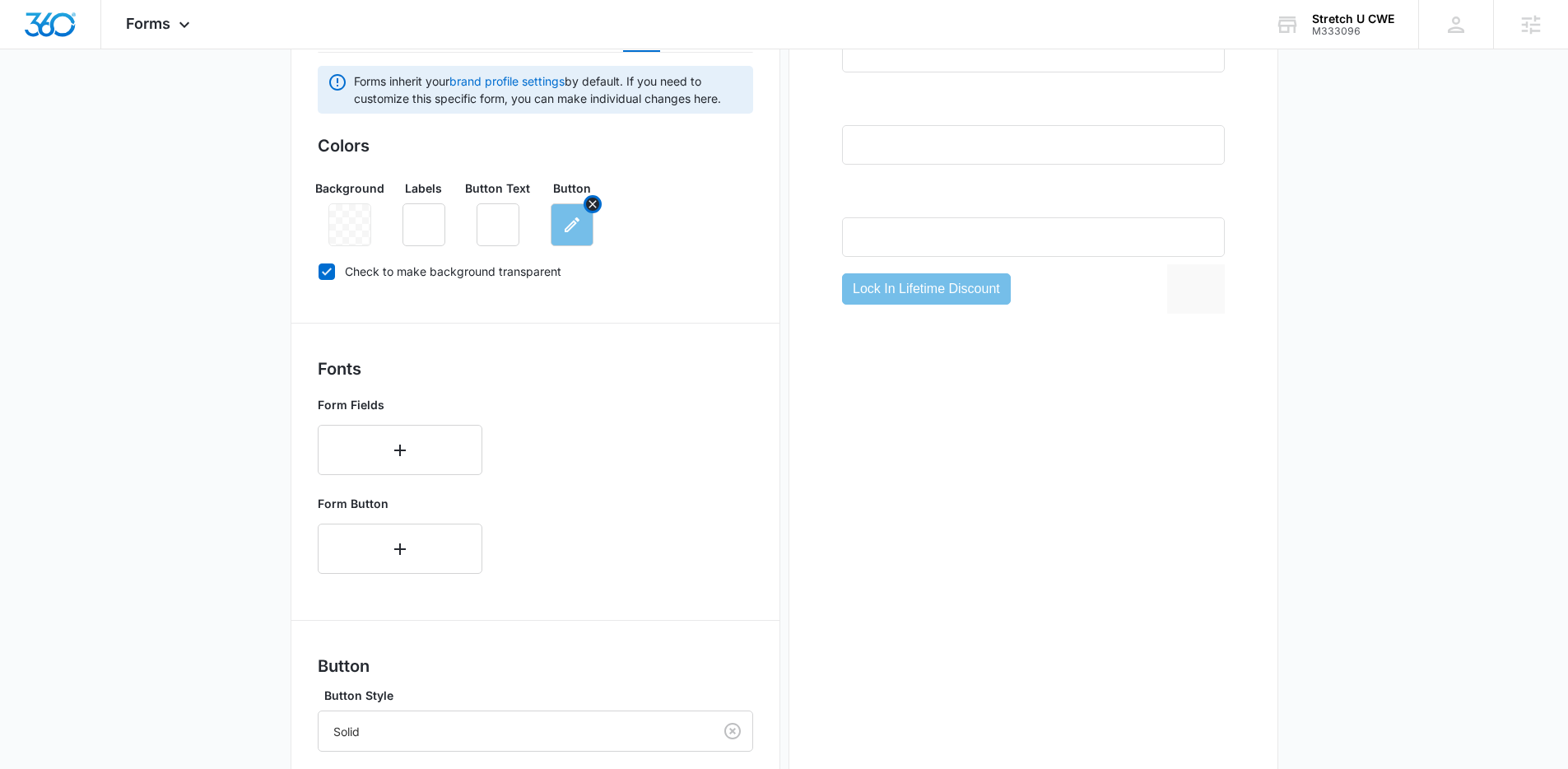
scroll to position [303, 0]
click at [566, 228] on icon "button" at bounding box center [571, 226] width 20 height 20
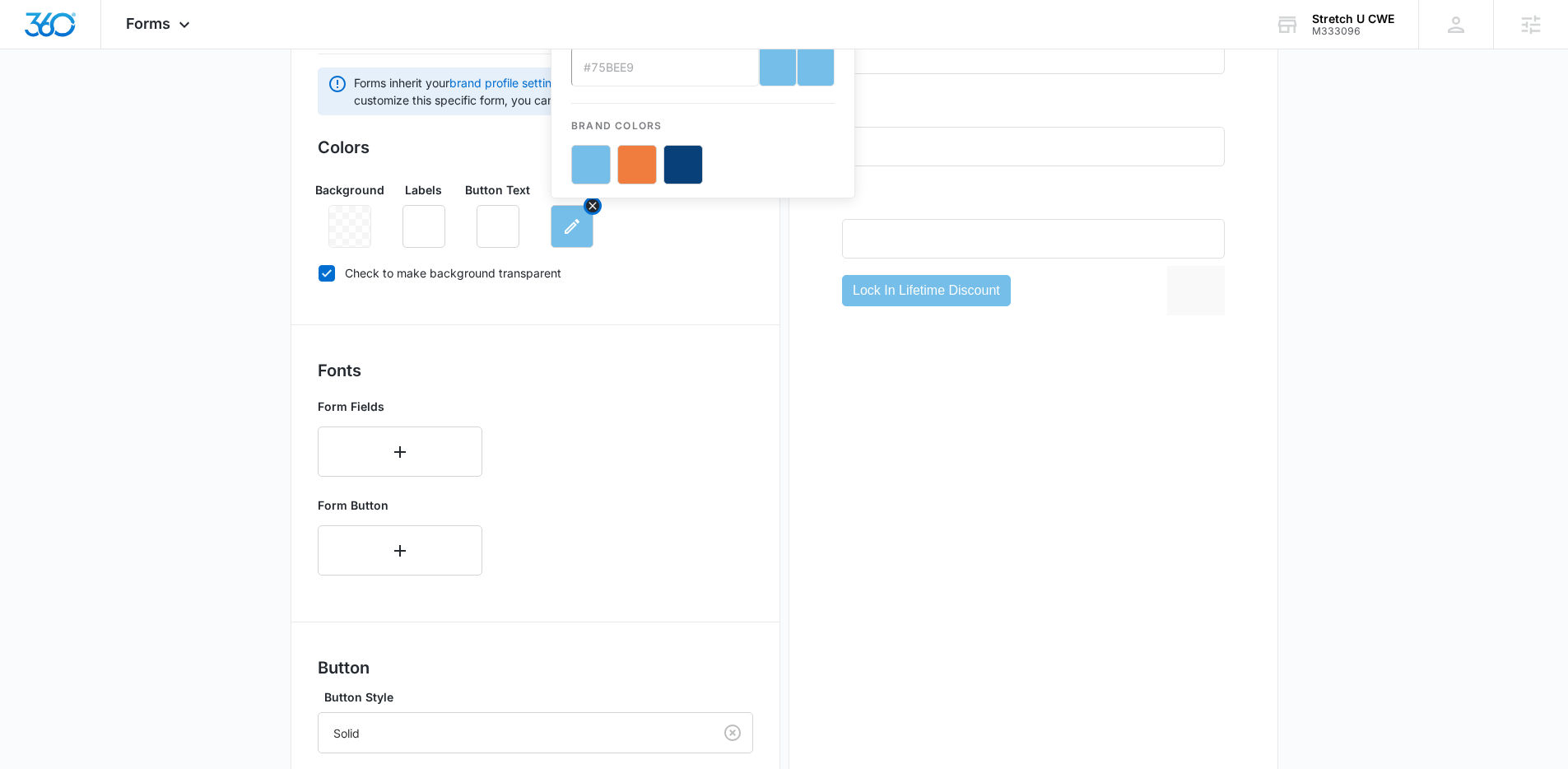
scroll to position [0, 0]
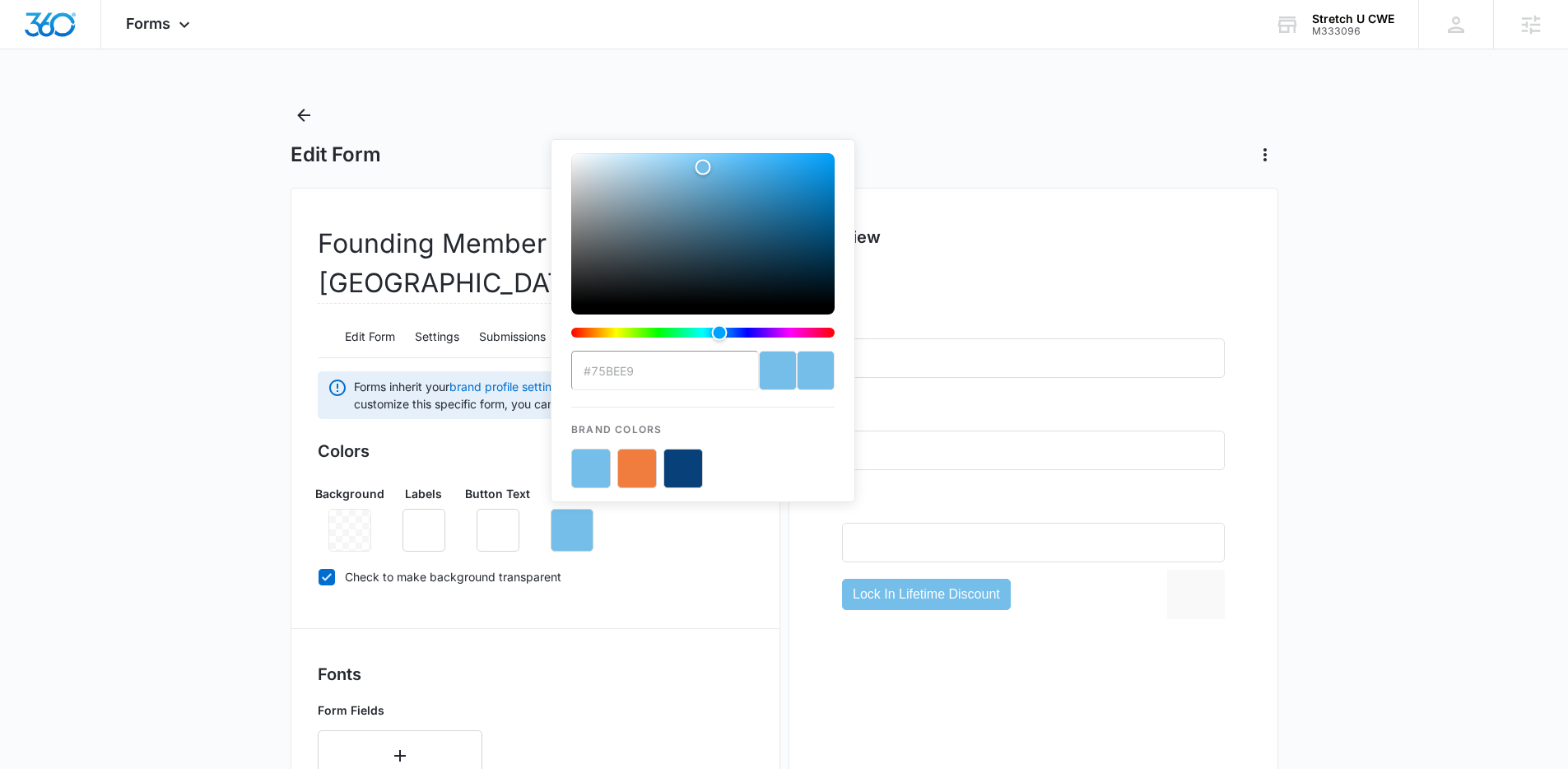
click at [630, 466] on button "color-picker-container" at bounding box center [637, 468] width 39 height 39
type input "#F07D3E"
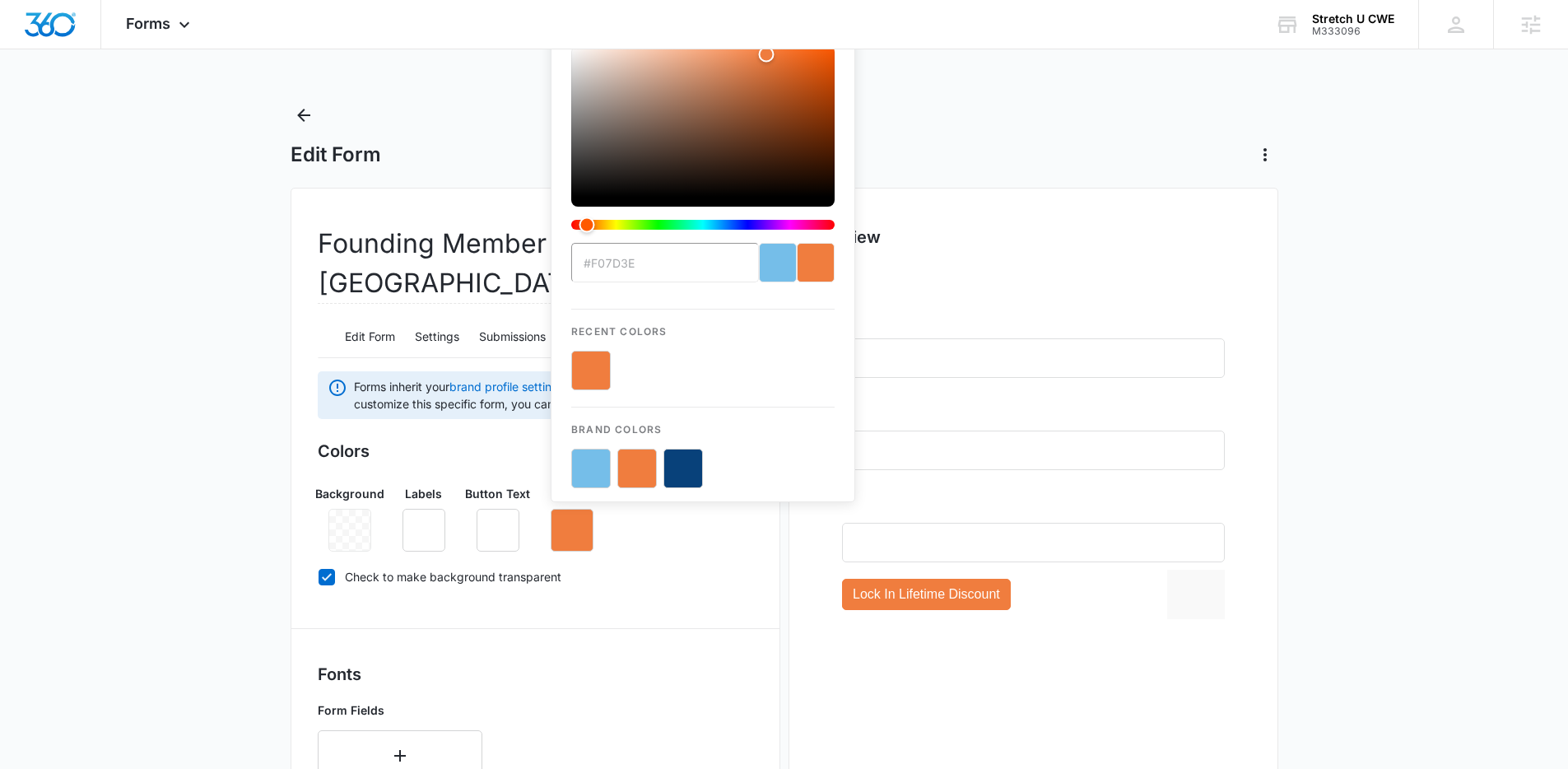
click at [267, 472] on main "Edit Form Founding Member - New - [PERSON_NAME] Edit Form Settings Submissions …" at bounding box center [784, 738] width 1568 height 1273
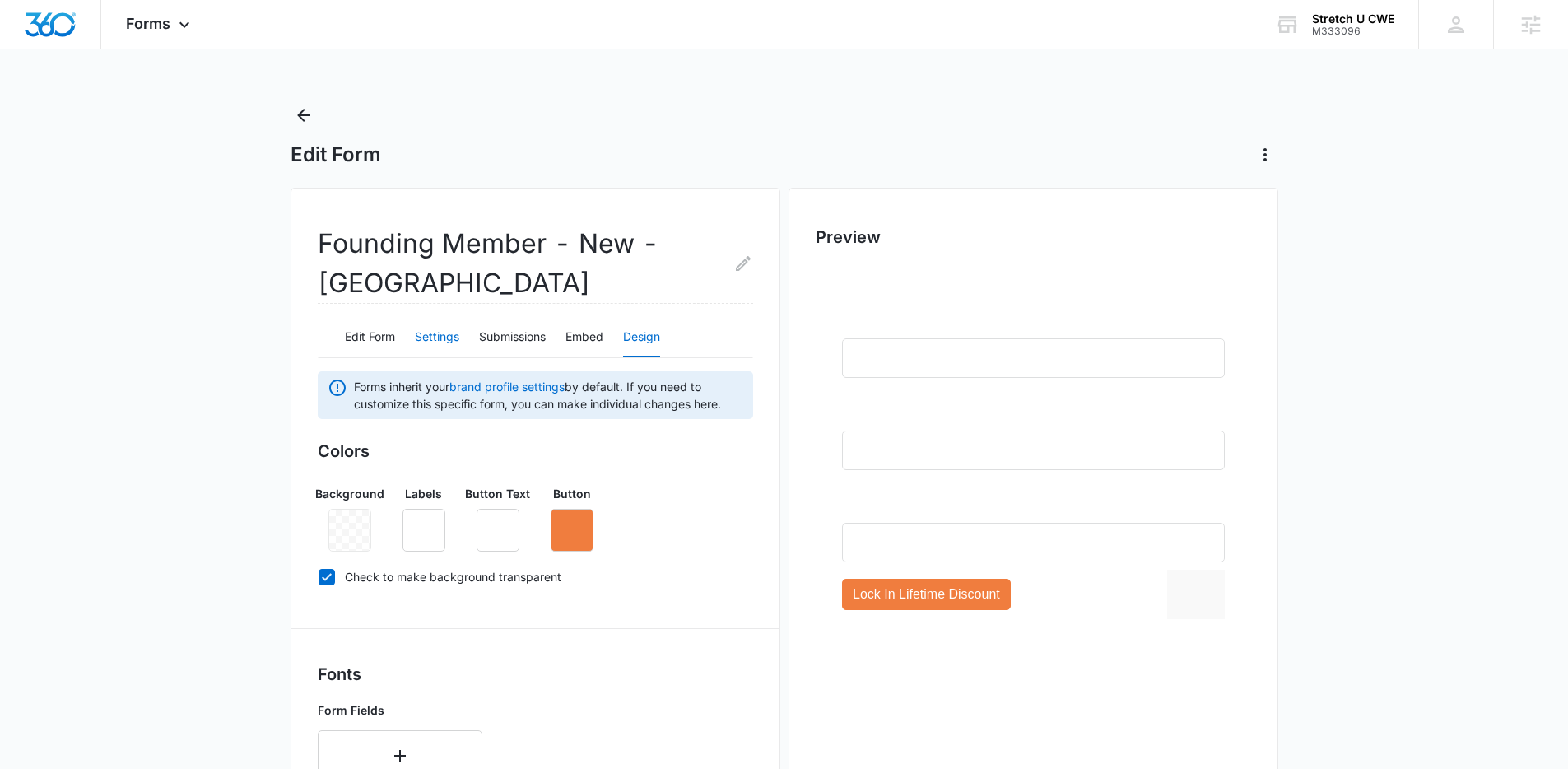
click at [439, 338] on button "Settings" at bounding box center [436, 337] width 44 height 39
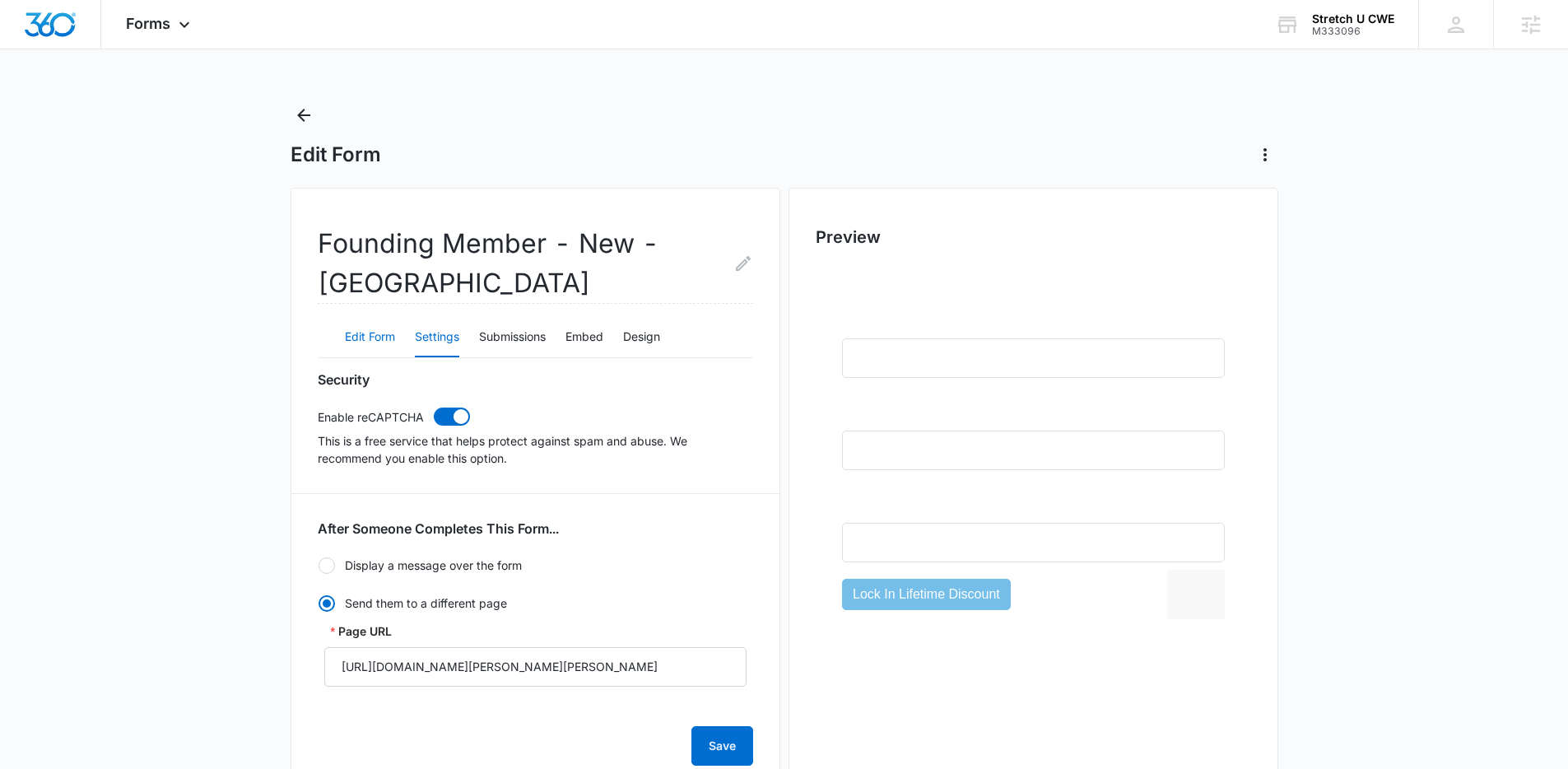
click at [351, 341] on button "Edit Form" at bounding box center [370, 337] width 51 height 39
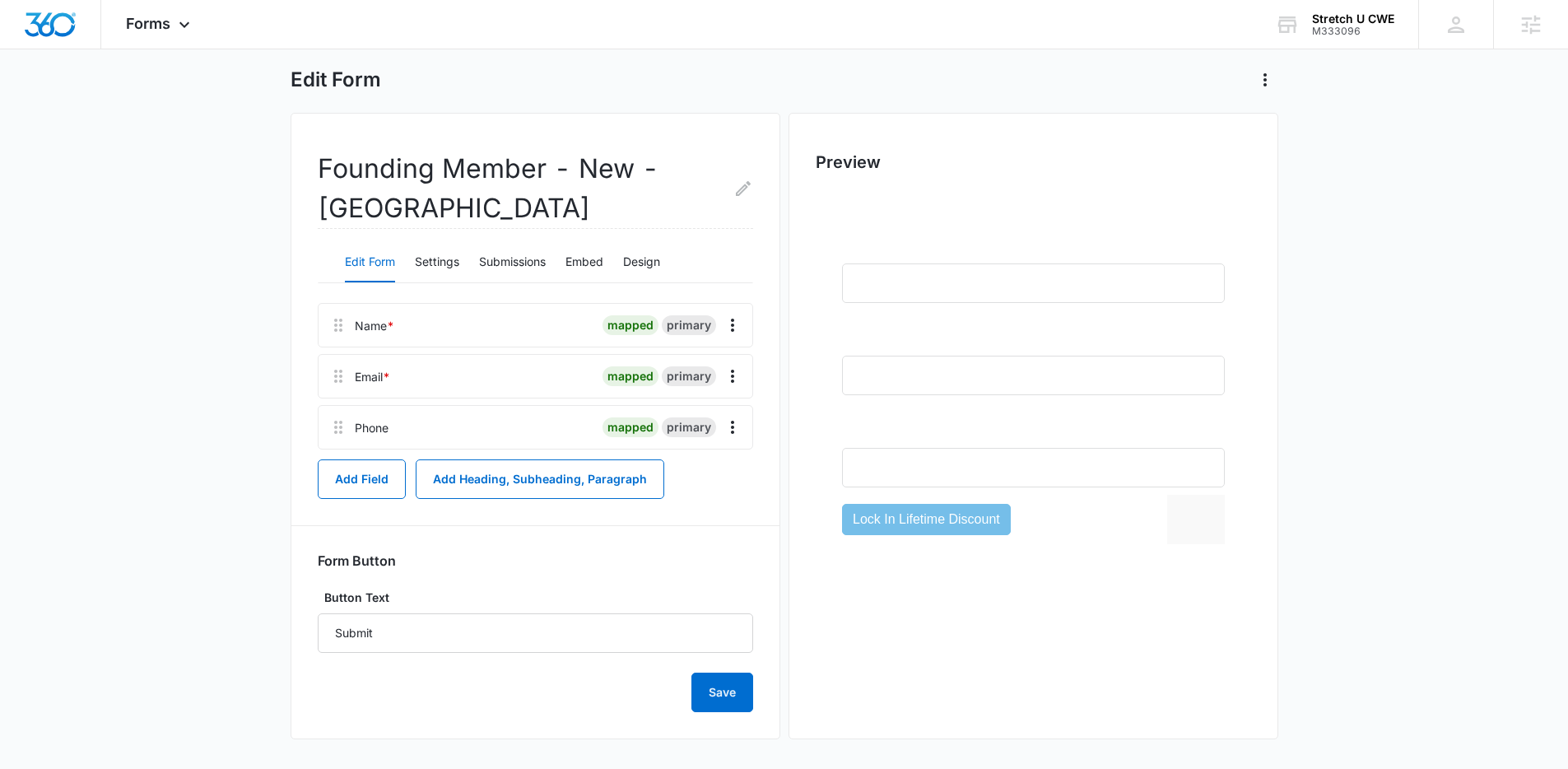
scroll to position [79, 0]
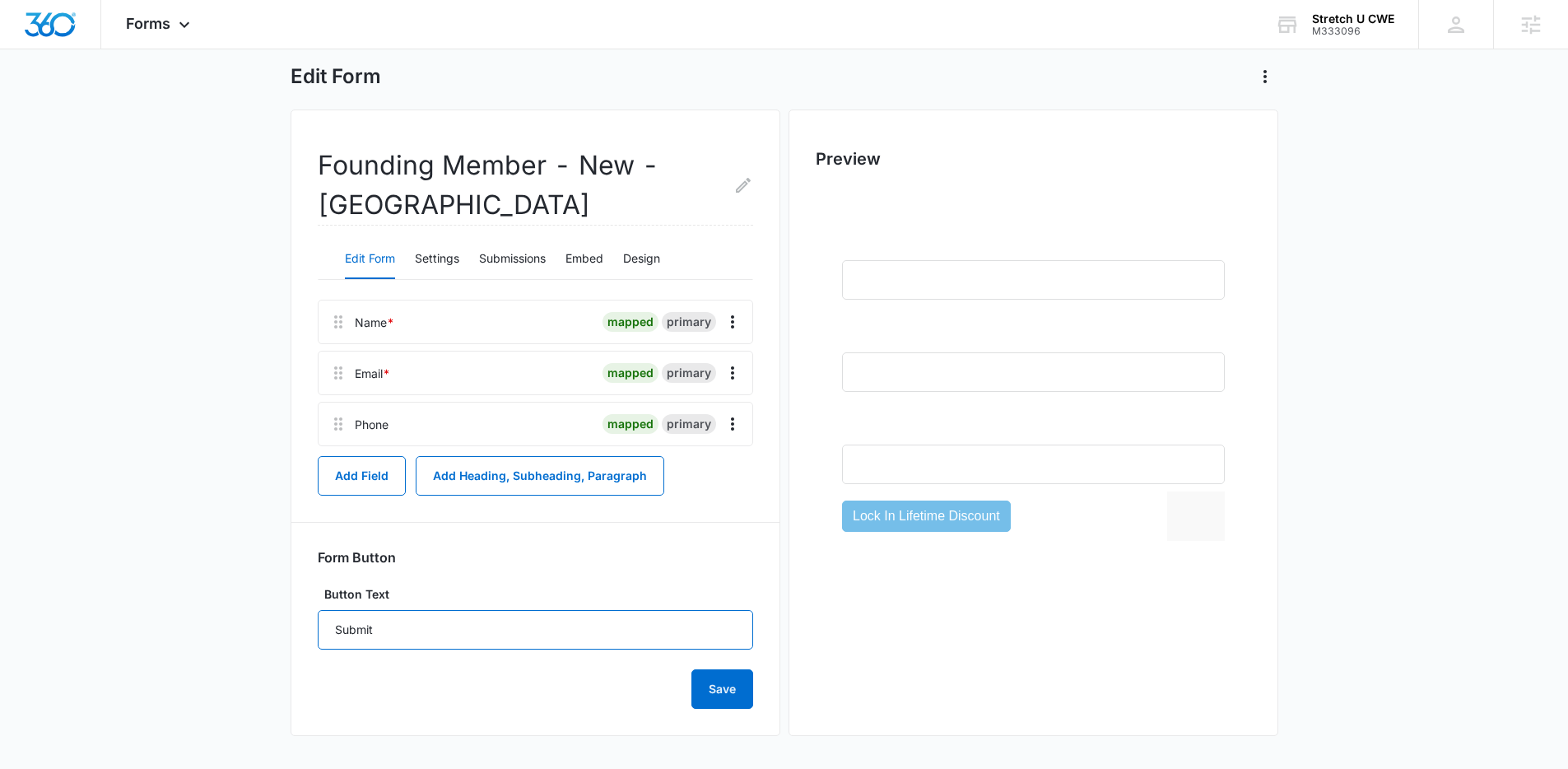
click at [404, 626] on input "Submit" at bounding box center [535, 629] width 435 height 39
drag, startPoint x: 359, startPoint y: 629, endPoint x: 300, endPoint y: 622, distance: 59.4
click at [304, 625] on div "Founding Member - New - [PERSON_NAME] Edit Form Settings Submissions Embed Desi…" at bounding box center [535, 422] width 490 height 627
type input "Lock In Lifetime Discount!"
click at [727, 687] on button "Save" at bounding box center [722, 689] width 62 height 39
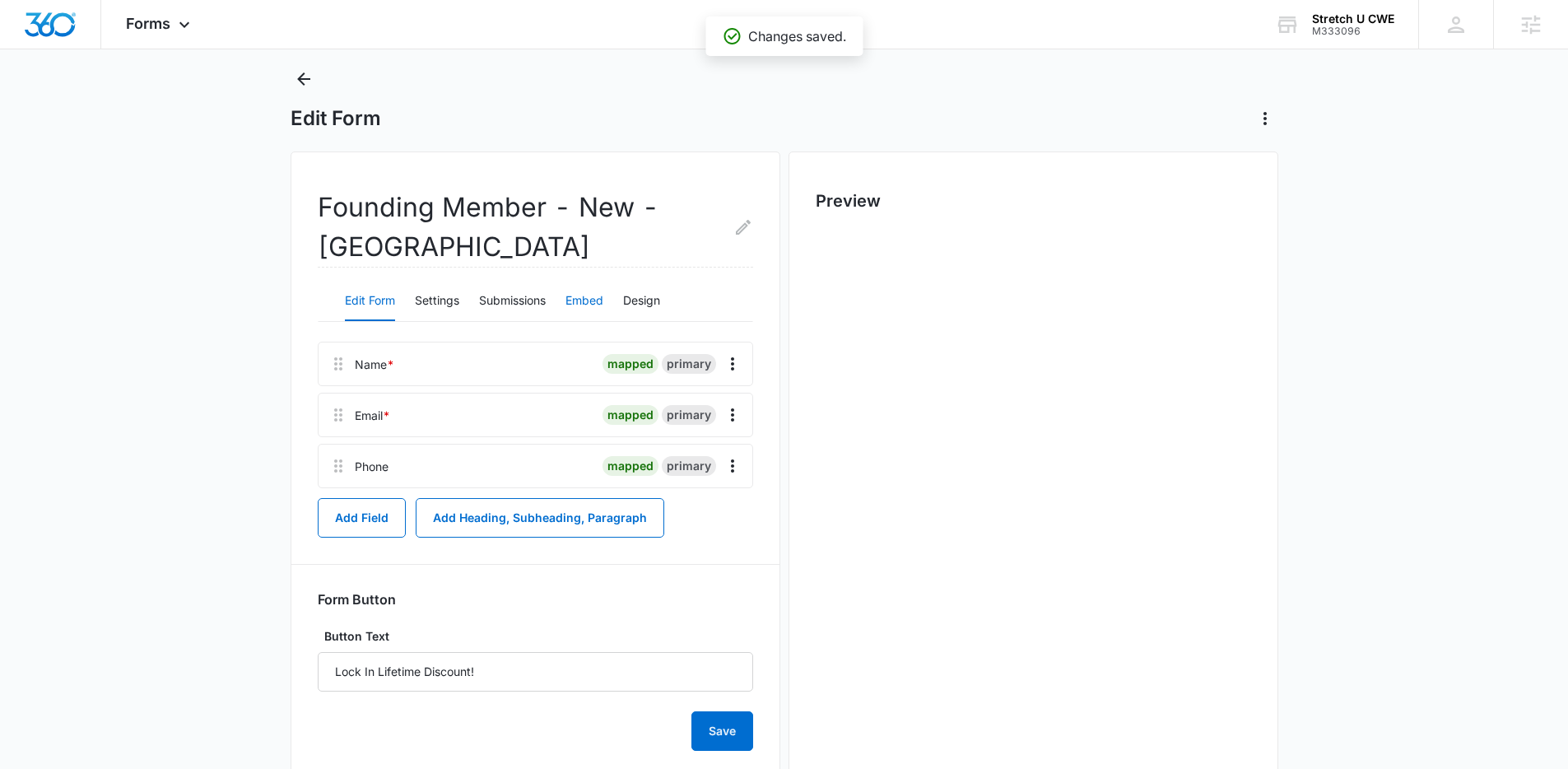
scroll to position [0, 0]
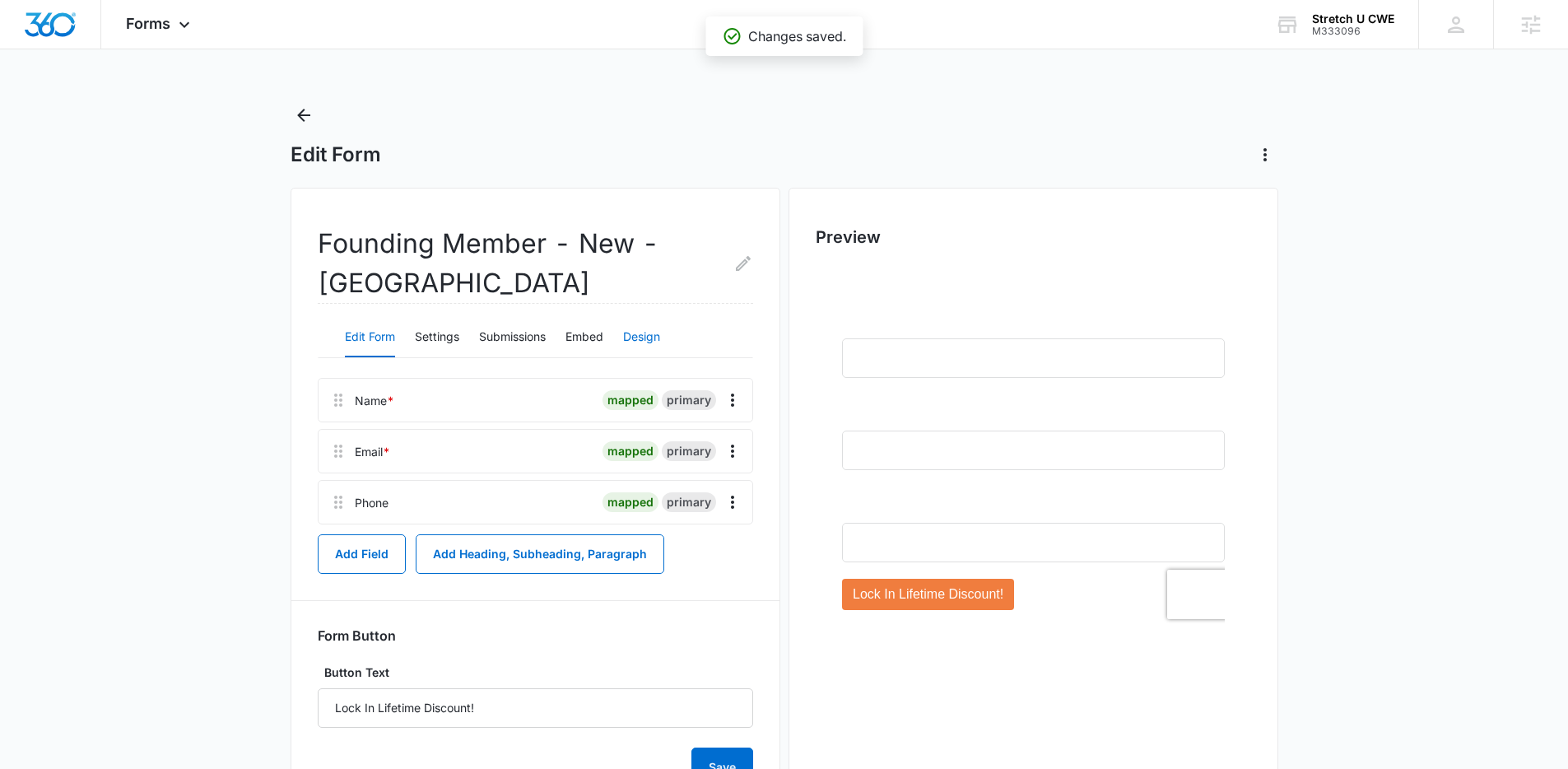
click at [634, 330] on button "Design" at bounding box center [641, 337] width 37 height 39
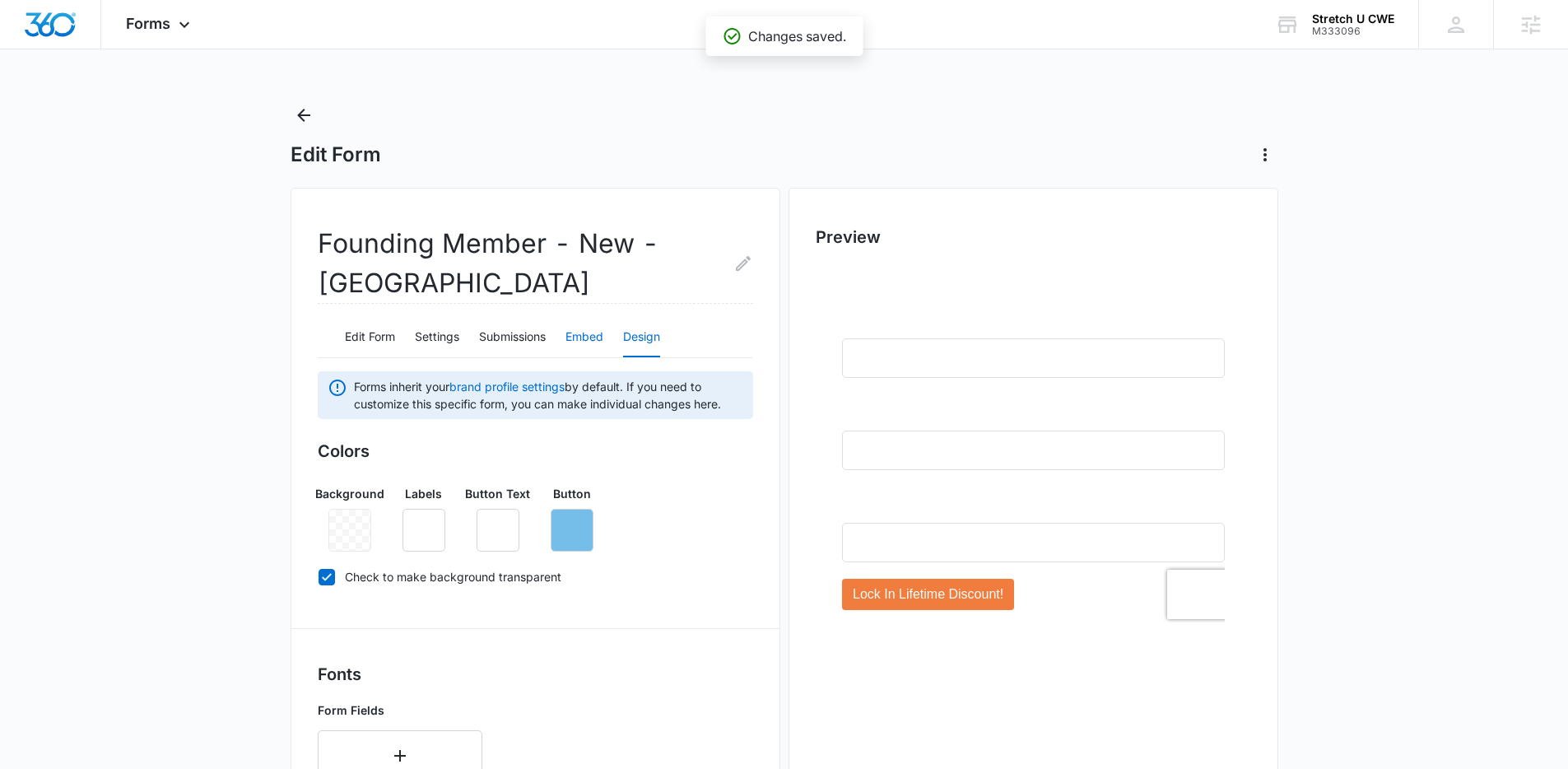
click at [588, 342] on button "Embed" at bounding box center [584, 337] width 37 height 39
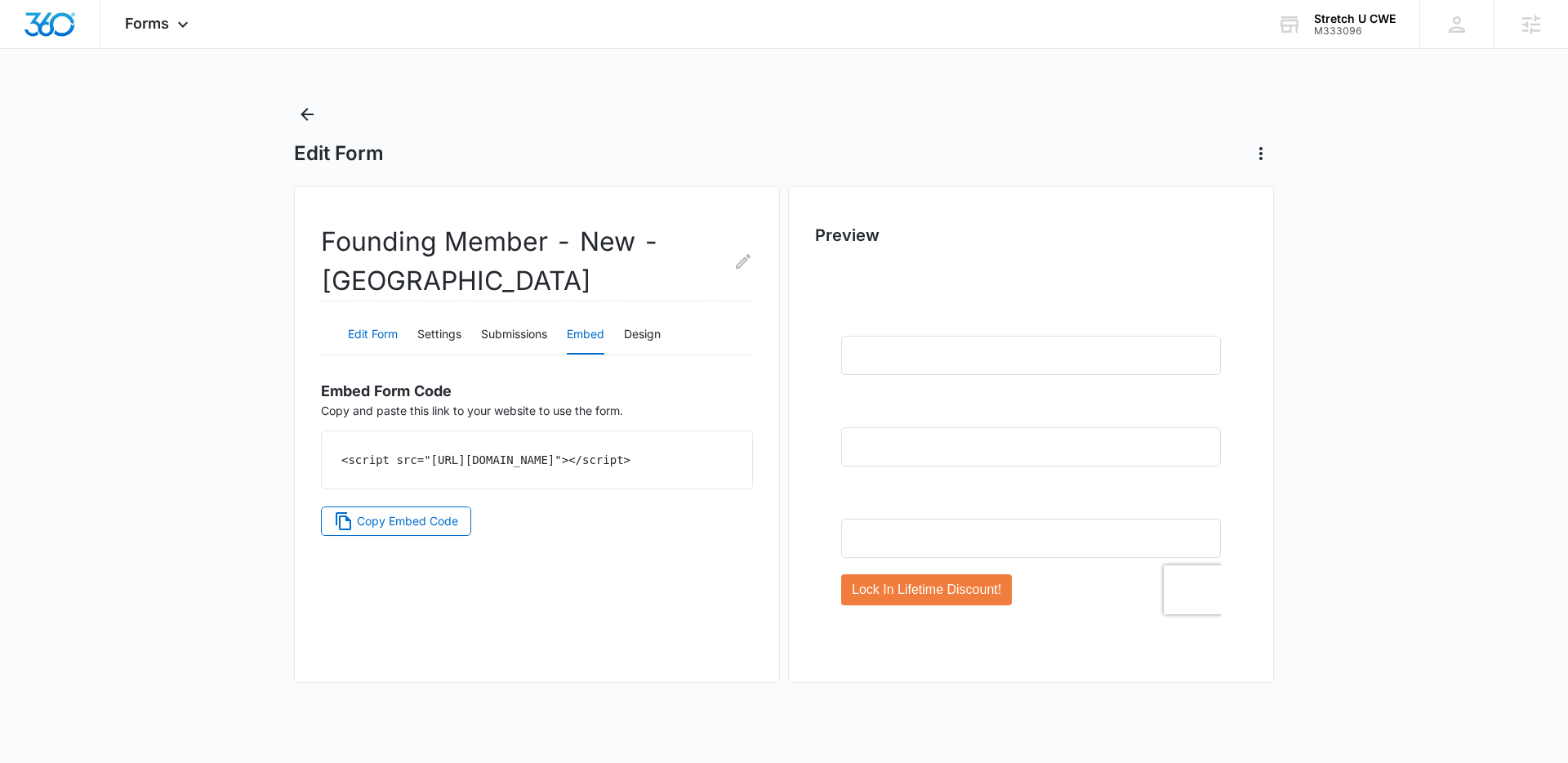
click at [379, 349] on button "Edit Form" at bounding box center [372, 335] width 50 height 39
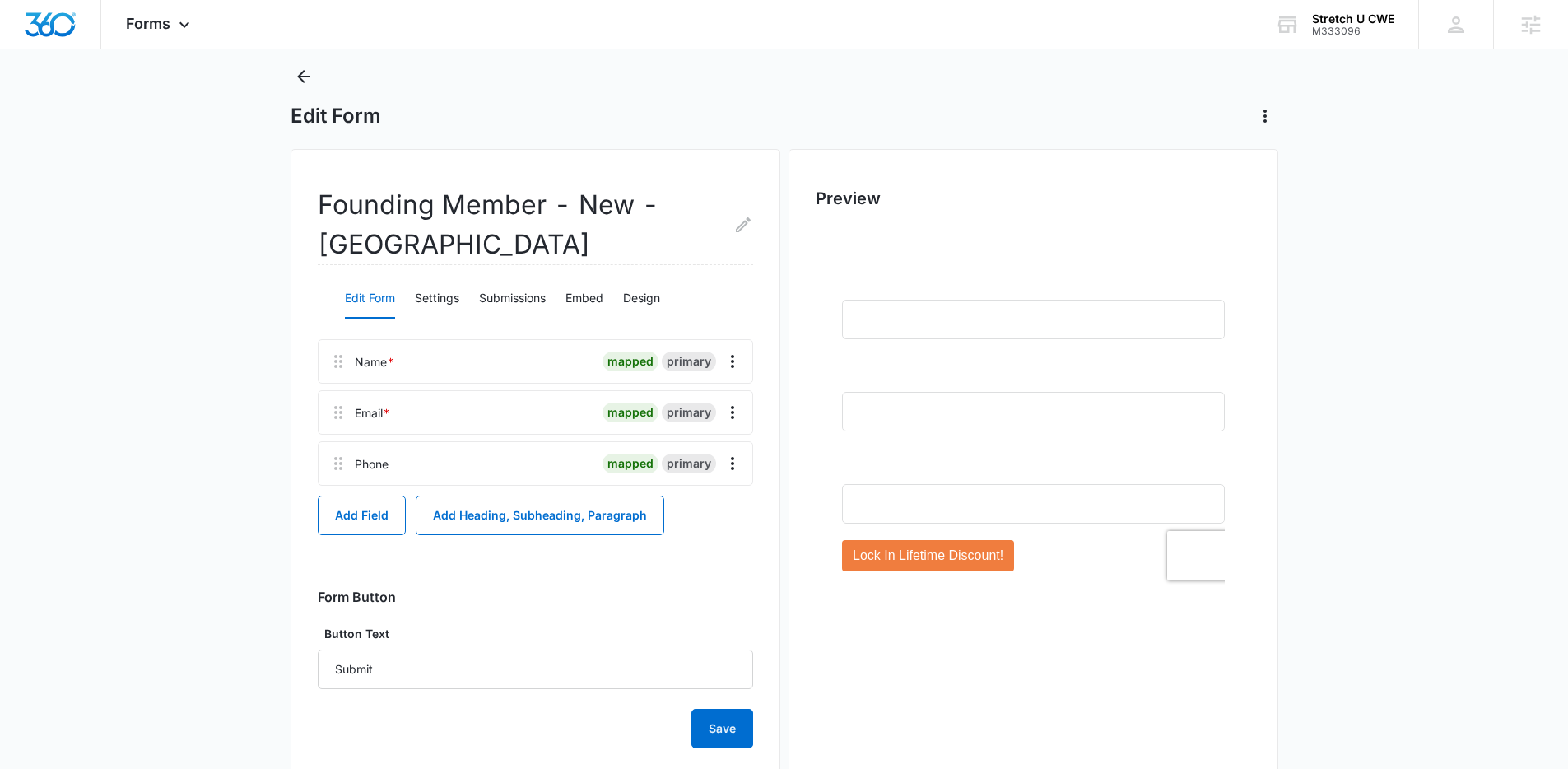
scroll to position [79, 0]
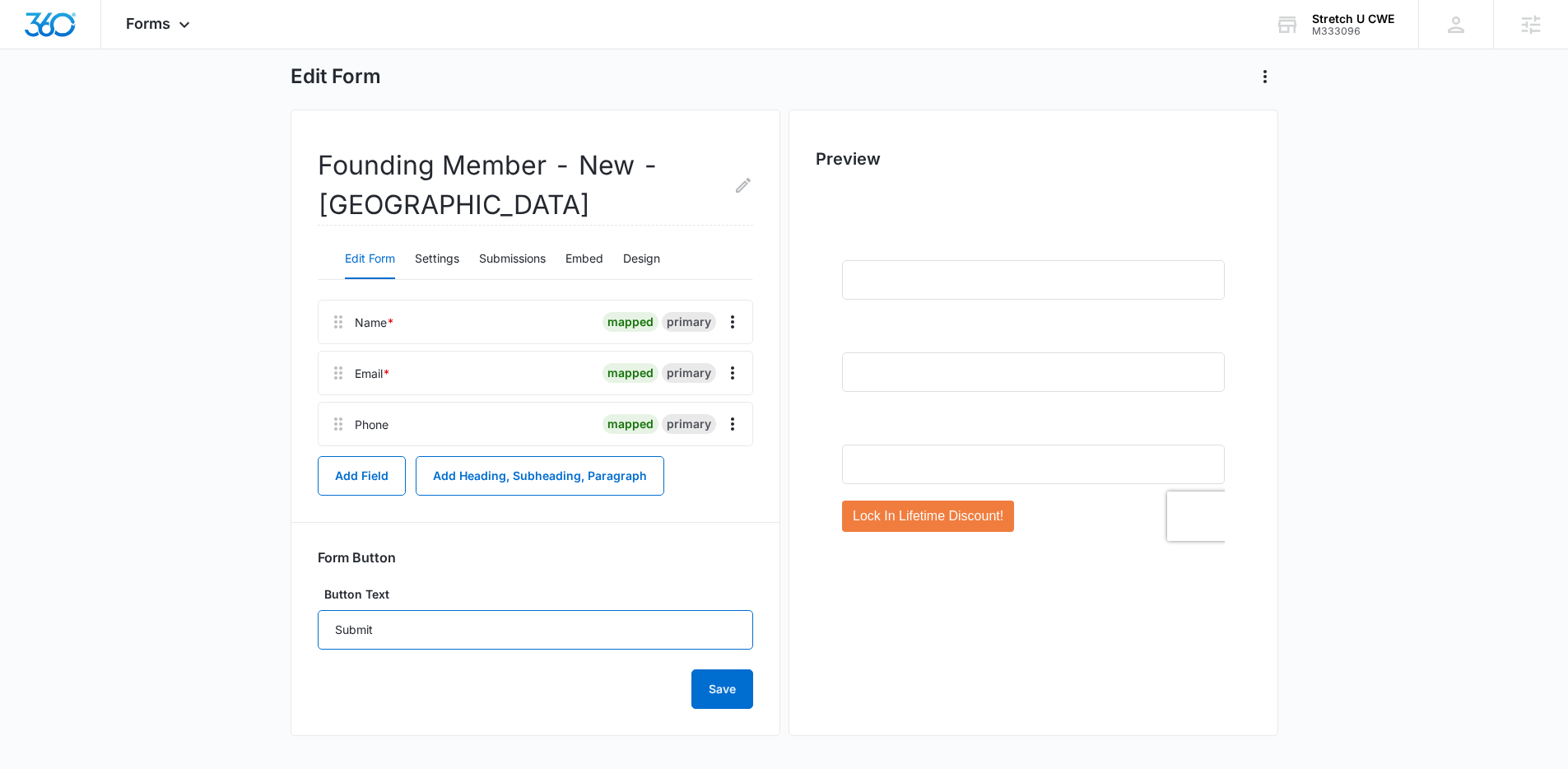
drag, startPoint x: 465, startPoint y: 632, endPoint x: 283, endPoint y: 629, distance: 182.0
click at [283, 629] on main "Edit Form Founding Member - New - [PERSON_NAME] Edit Form Settings Submissions …" at bounding box center [784, 396] width 1568 height 746
click at [441, 265] on button "Settings" at bounding box center [436, 259] width 44 height 39
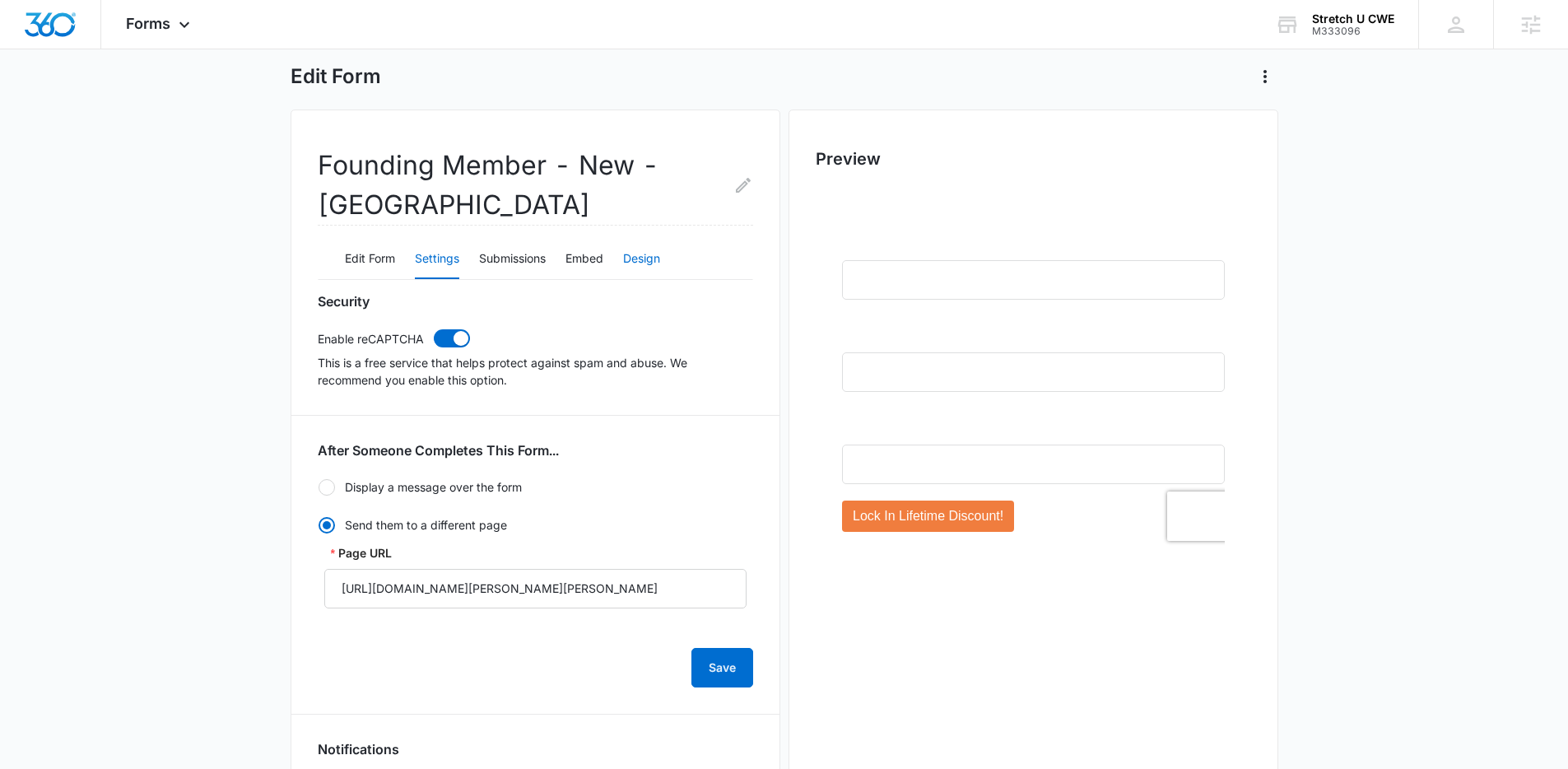
click at [647, 260] on button "Design" at bounding box center [641, 259] width 37 height 39
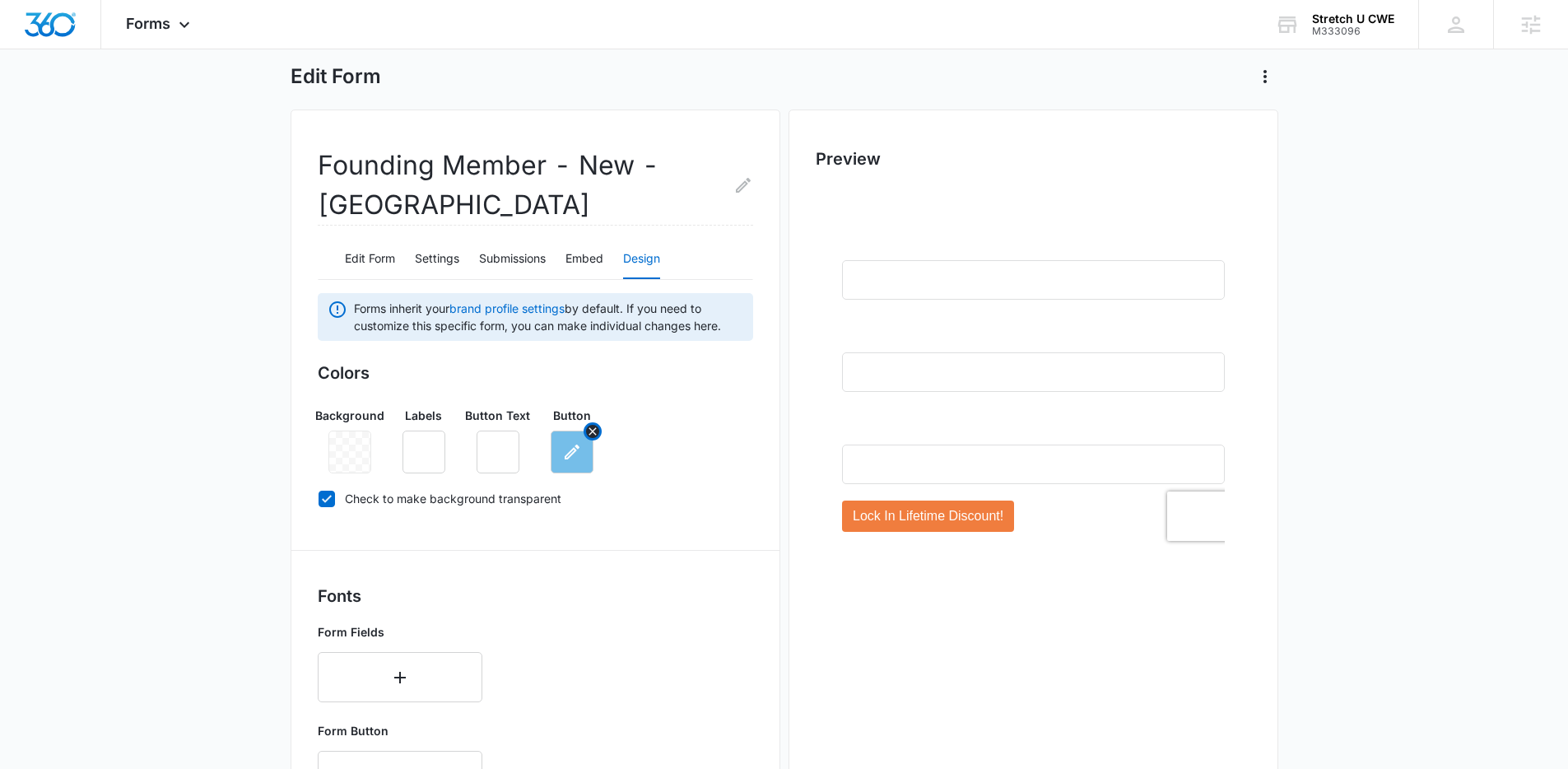
click at [568, 451] on icon "button" at bounding box center [571, 451] width 20 height 20
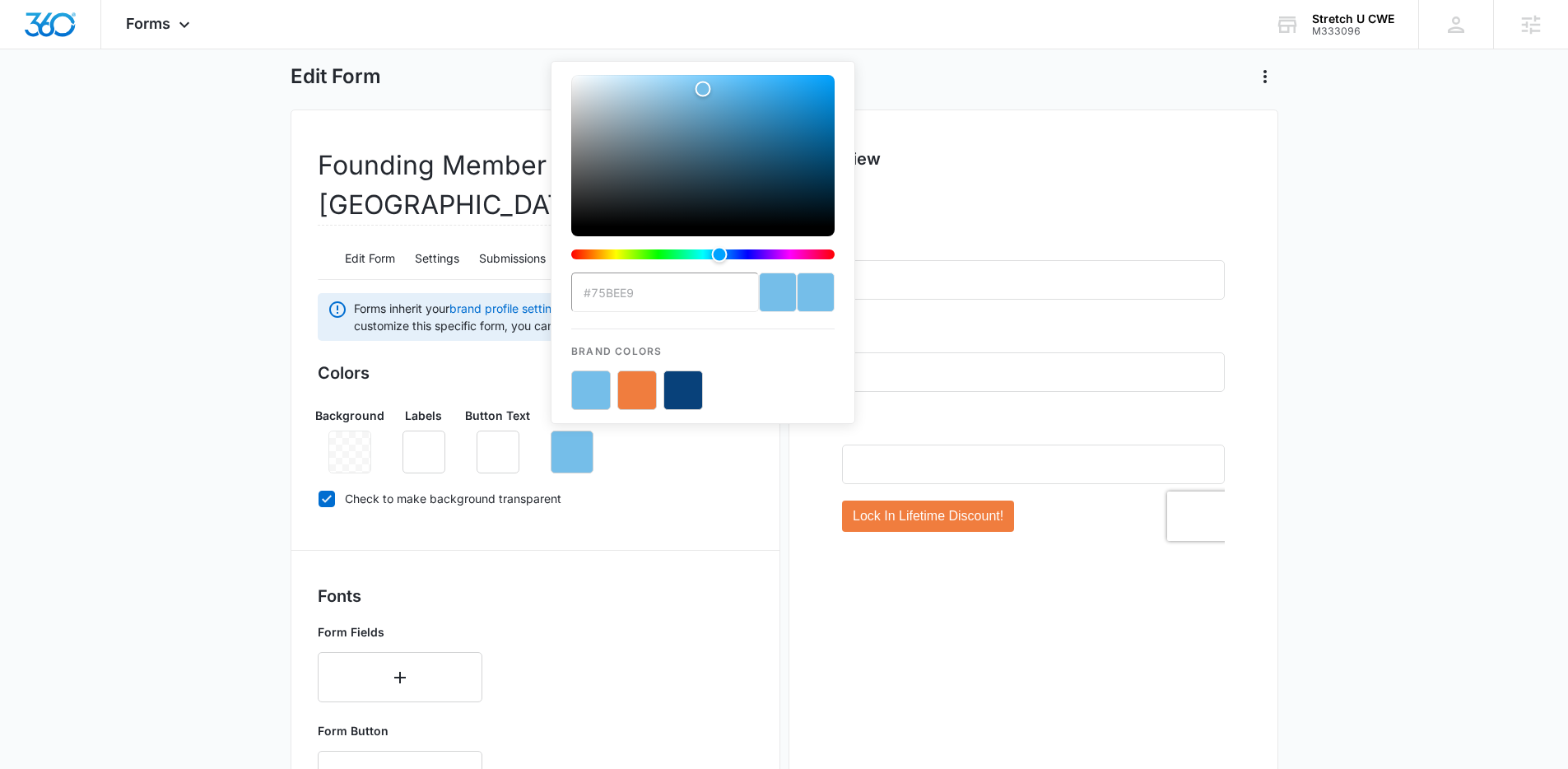
click at [624, 388] on button "color-picker-container" at bounding box center [637, 391] width 39 height 39
type input "#F07D3E"
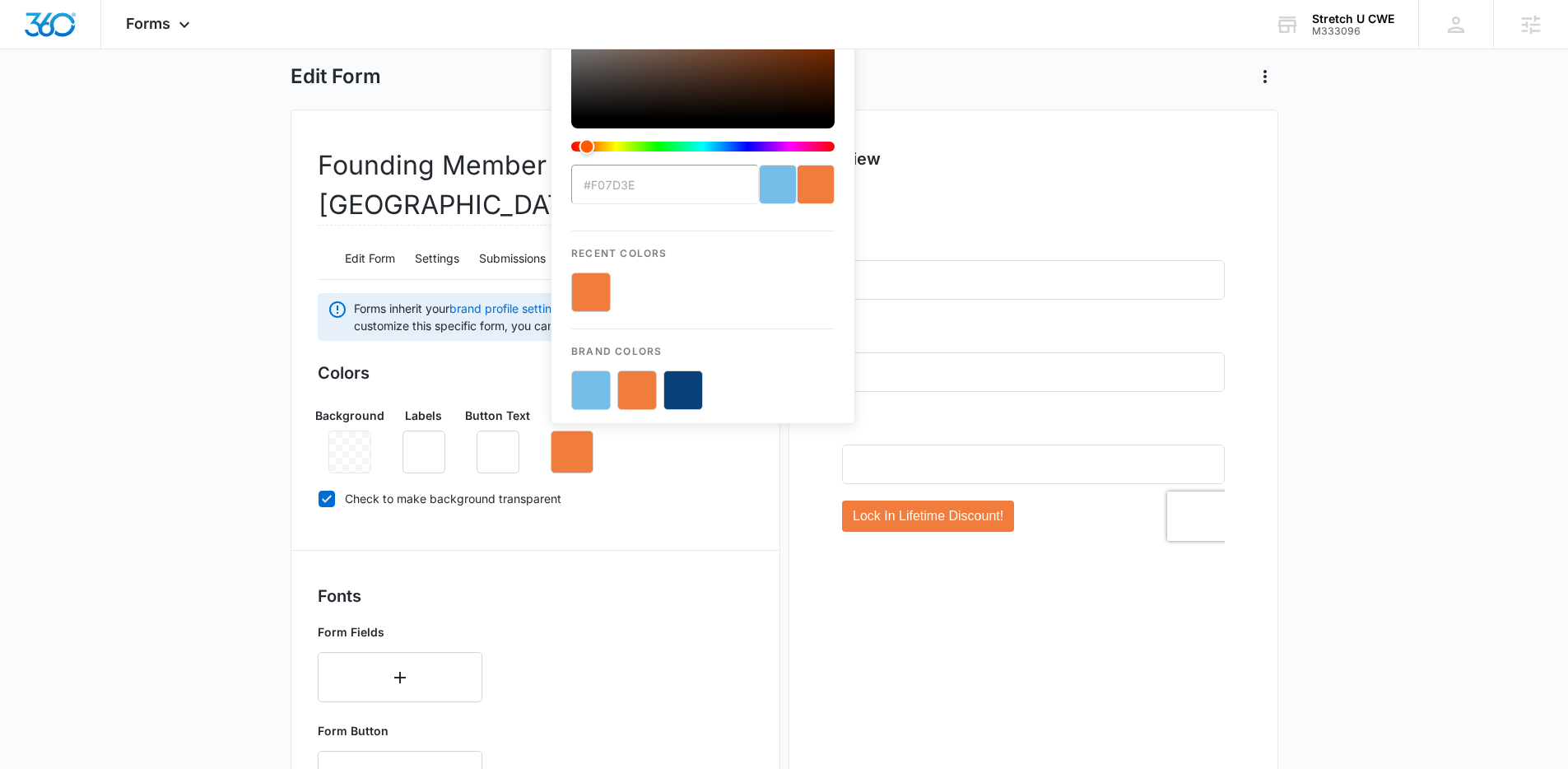
click at [275, 506] on main "Edit Form Founding Member - New - [PERSON_NAME] Edit Form Settings Submissions …" at bounding box center [784, 659] width 1568 height 1273
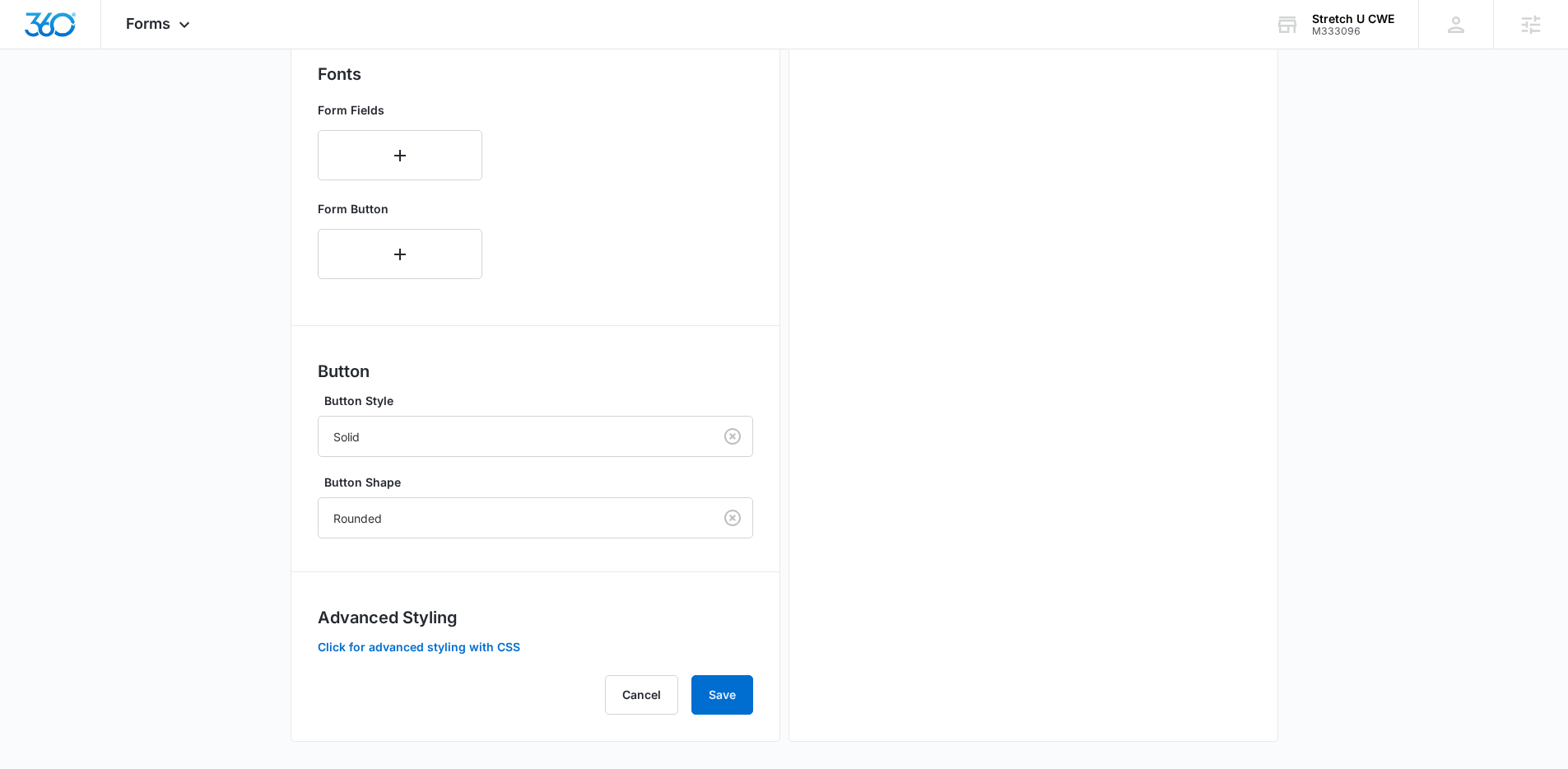
scroll to position [606, 0]
click at [711, 692] on button "Save" at bounding box center [722, 689] width 62 height 39
